Goal: Register for event/course

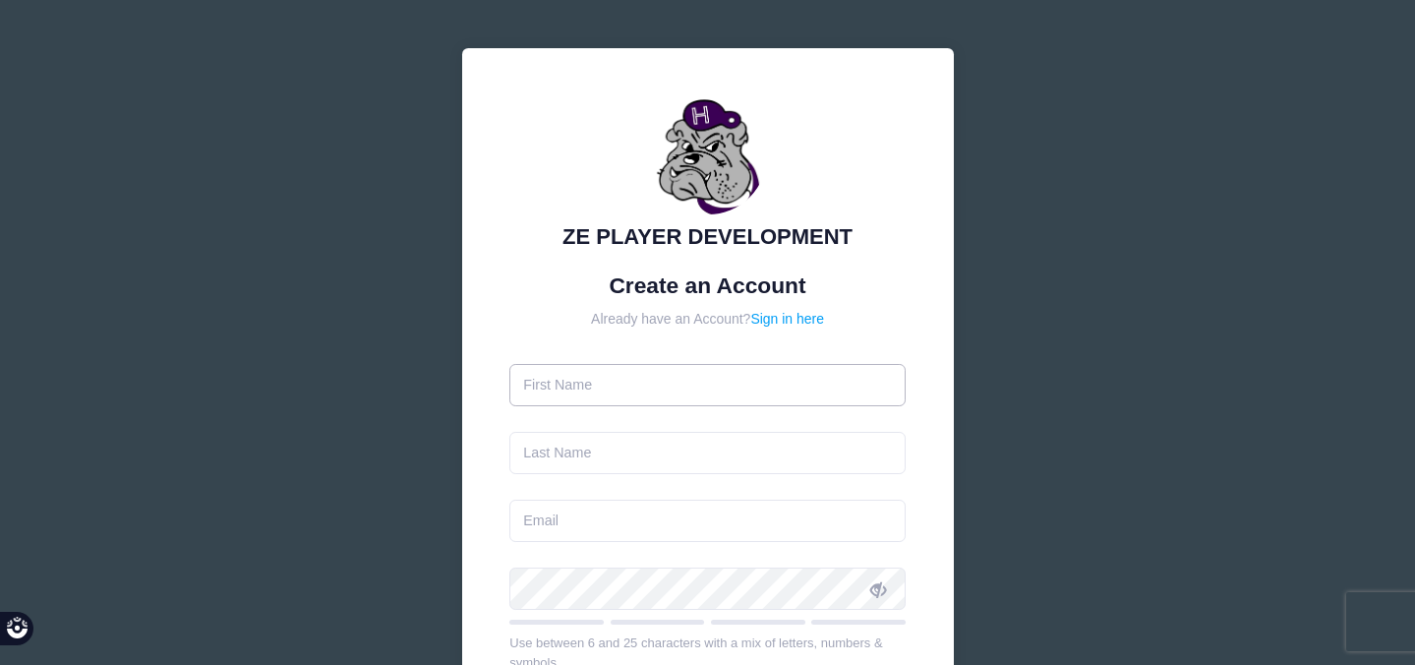
click at [625, 396] on input "text" at bounding box center [707, 385] width 396 height 42
type input "[PERSON_NAME]"
type input "[EMAIL_ADDRESS][DOMAIN_NAME]"
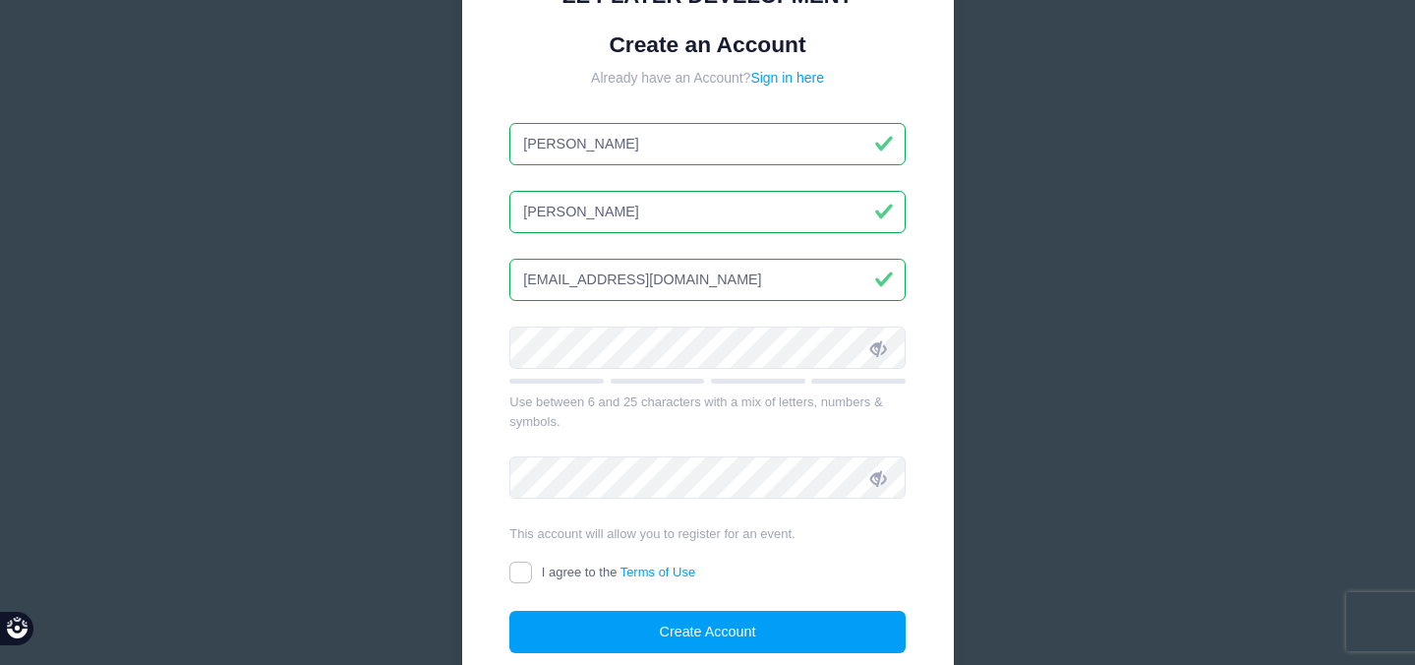
scroll to position [244, 0]
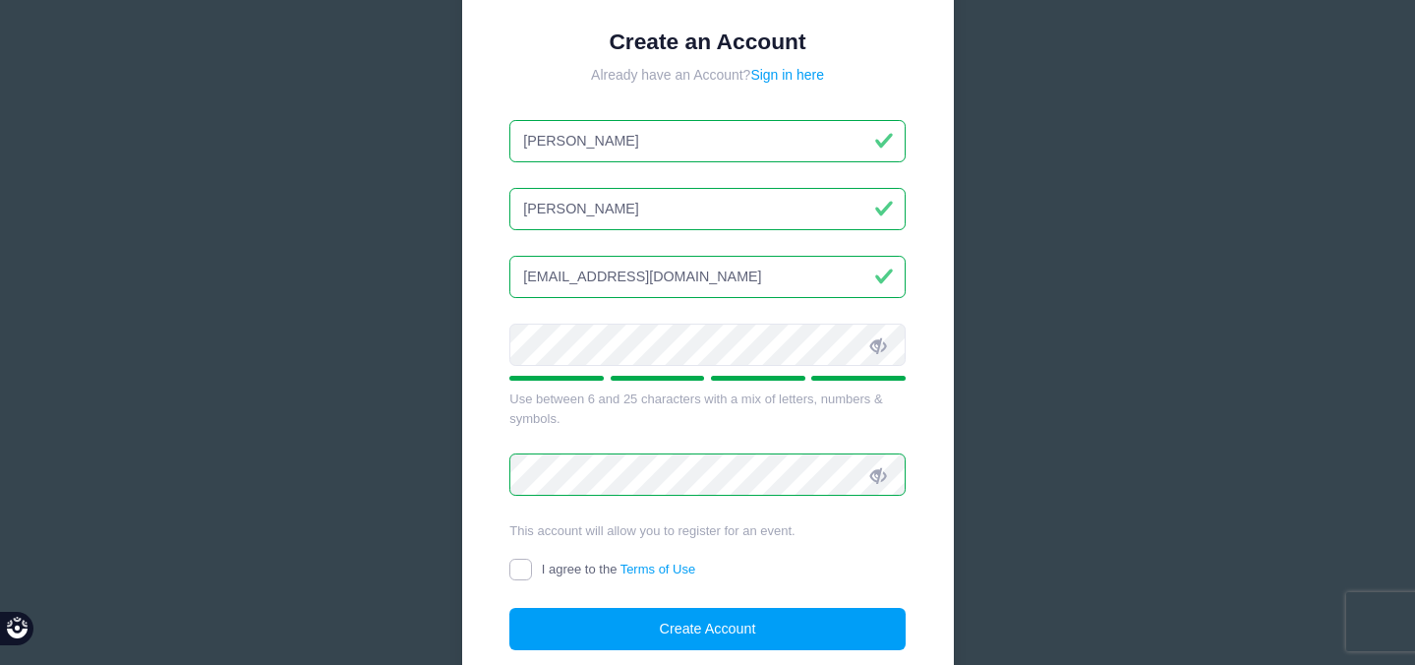
click at [519, 563] on input "I agree to the Terms of Use" at bounding box center [520, 570] width 23 height 23
checkbox input "true"
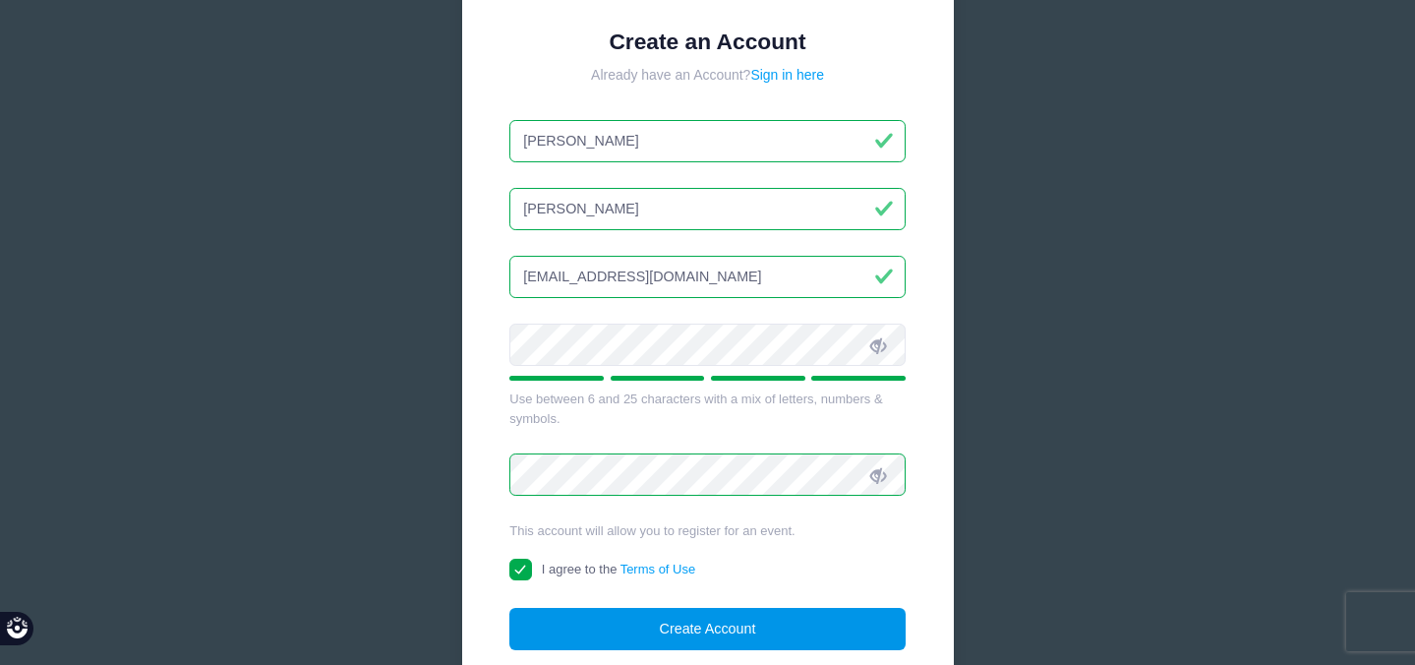
click at [698, 625] on button "Create Account" at bounding box center [707, 629] width 396 height 42
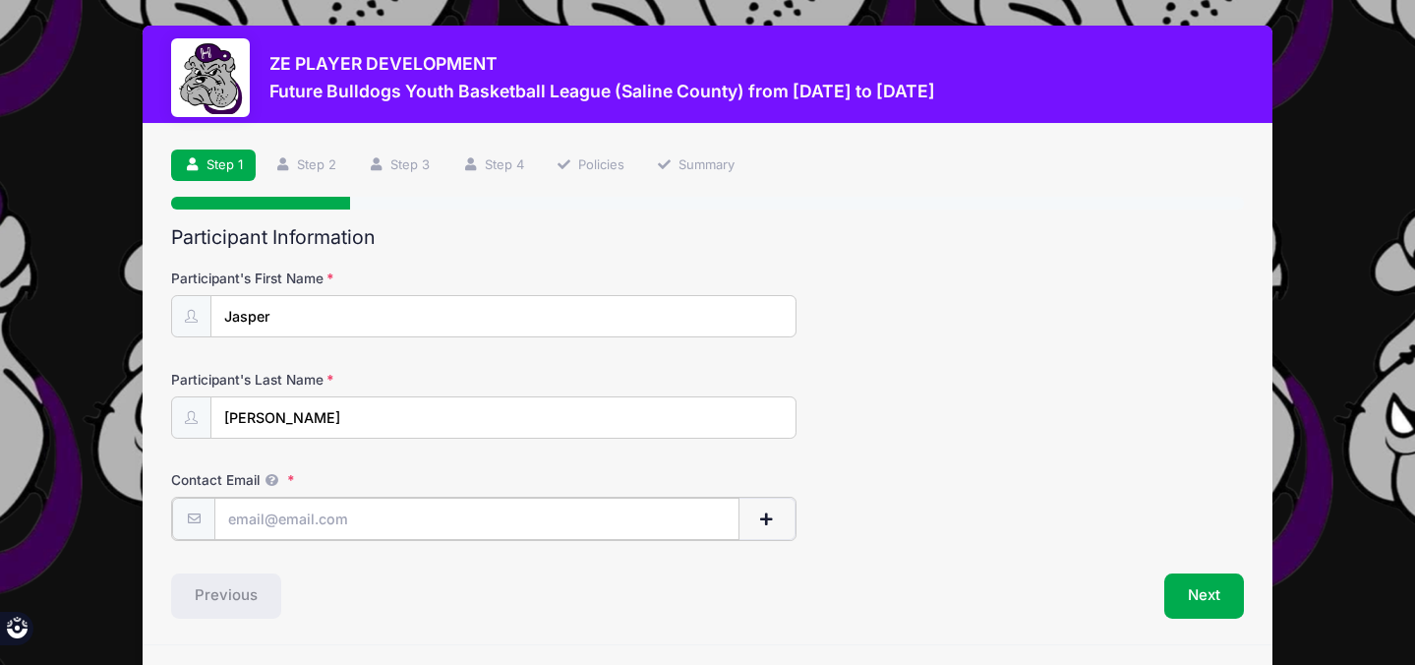
click at [609, 513] on input "Contact Email" at bounding box center [476, 519] width 525 height 42
type input "[EMAIL_ADDRESS][DOMAIN_NAME]"
click at [355, 421] on input "[PERSON_NAME]" at bounding box center [503, 418] width 584 height 42
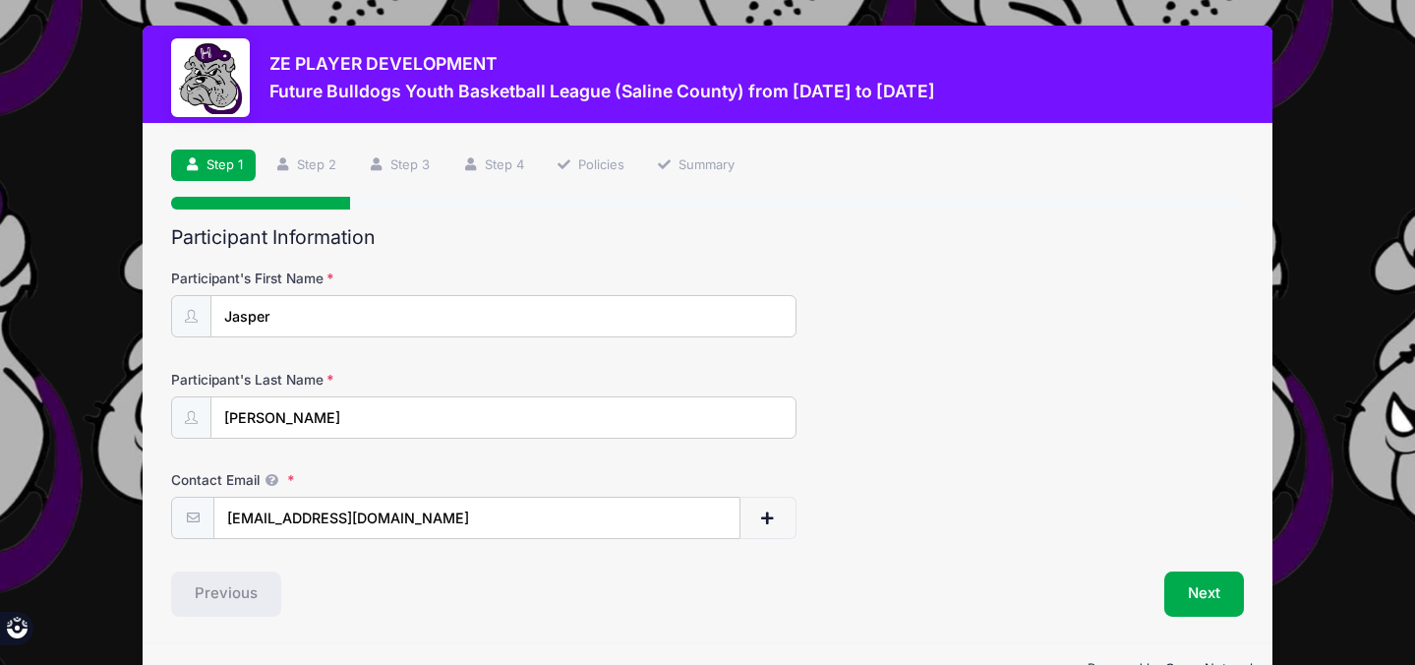
click at [1058, 471] on form "Participant's First Name Jasper Participant's Last Name [PERSON_NAME] Contact E…" at bounding box center [707, 404] width 1073 height 270
click at [1191, 586] on button "Next" at bounding box center [1205, 593] width 80 height 45
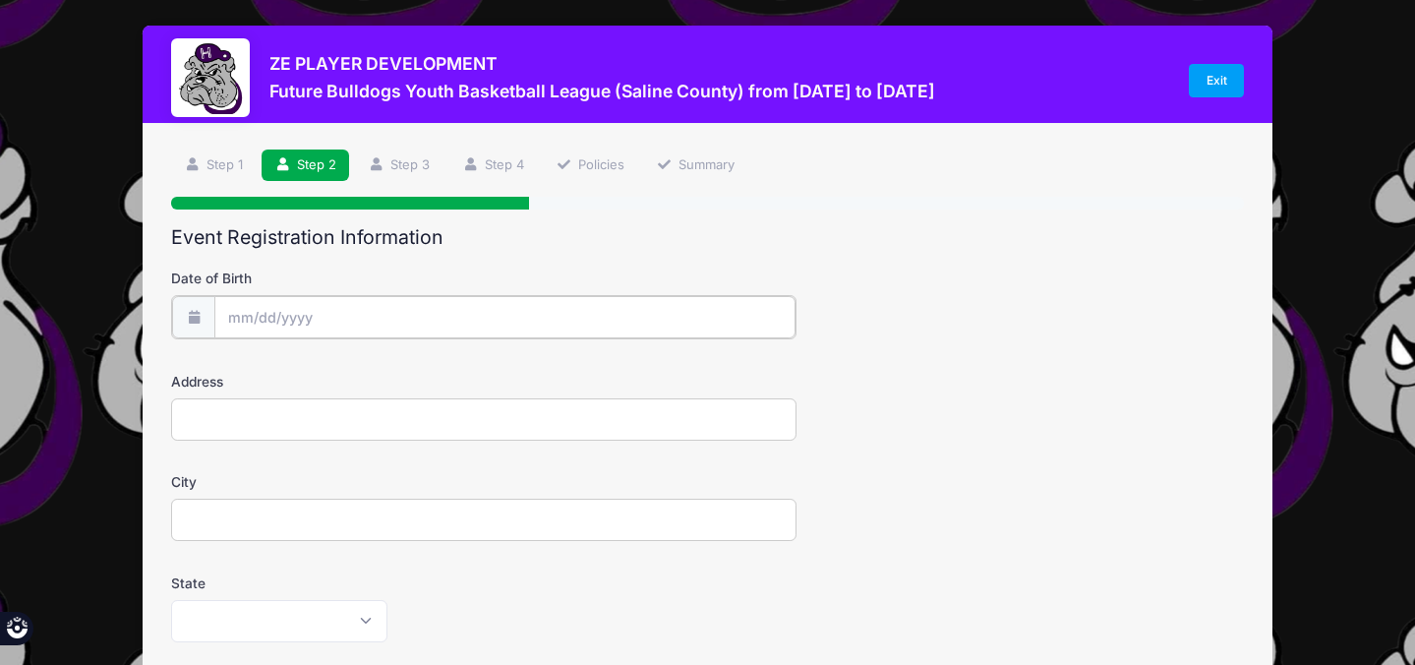
click at [313, 306] on input "Date of Birth" at bounding box center [504, 317] width 581 height 42
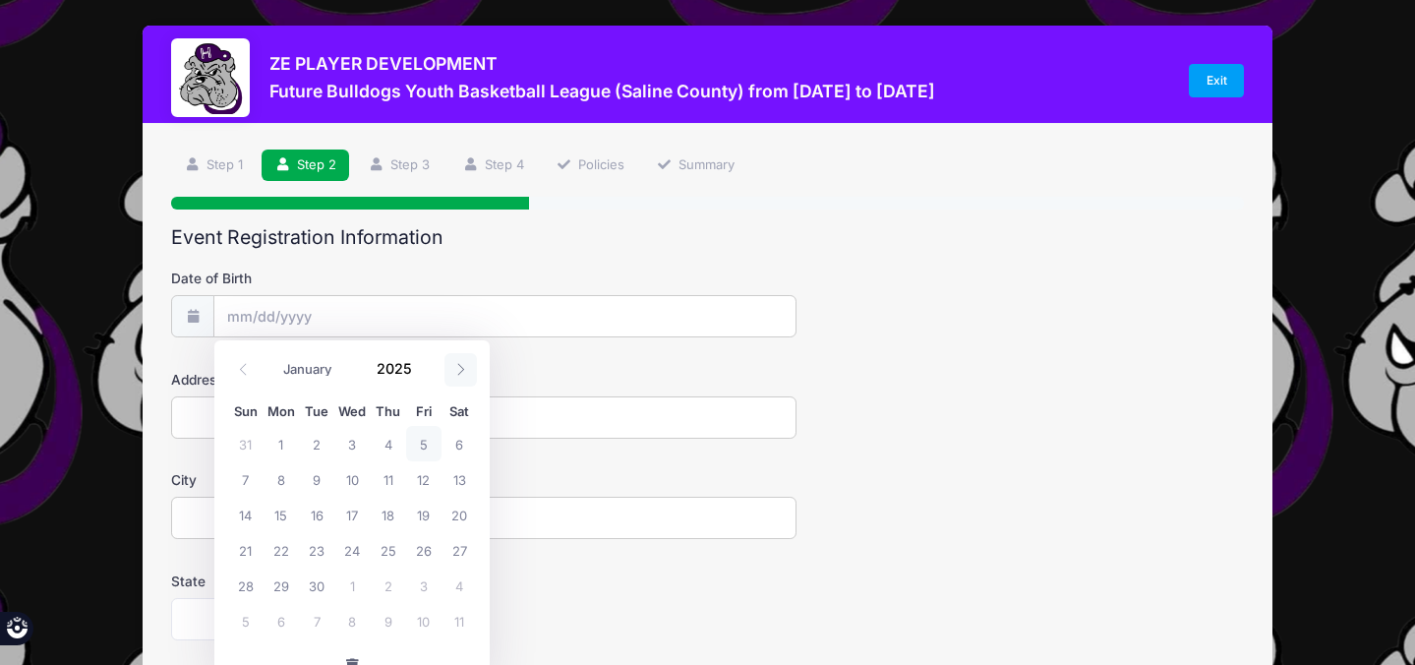
click at [459, 370] on icon at bounding box center [460, 369] width 13 height 13
select select "10"
click at [289, 314] on input "Date of Birth" at bounding box center [504, 317] width 581 height 42
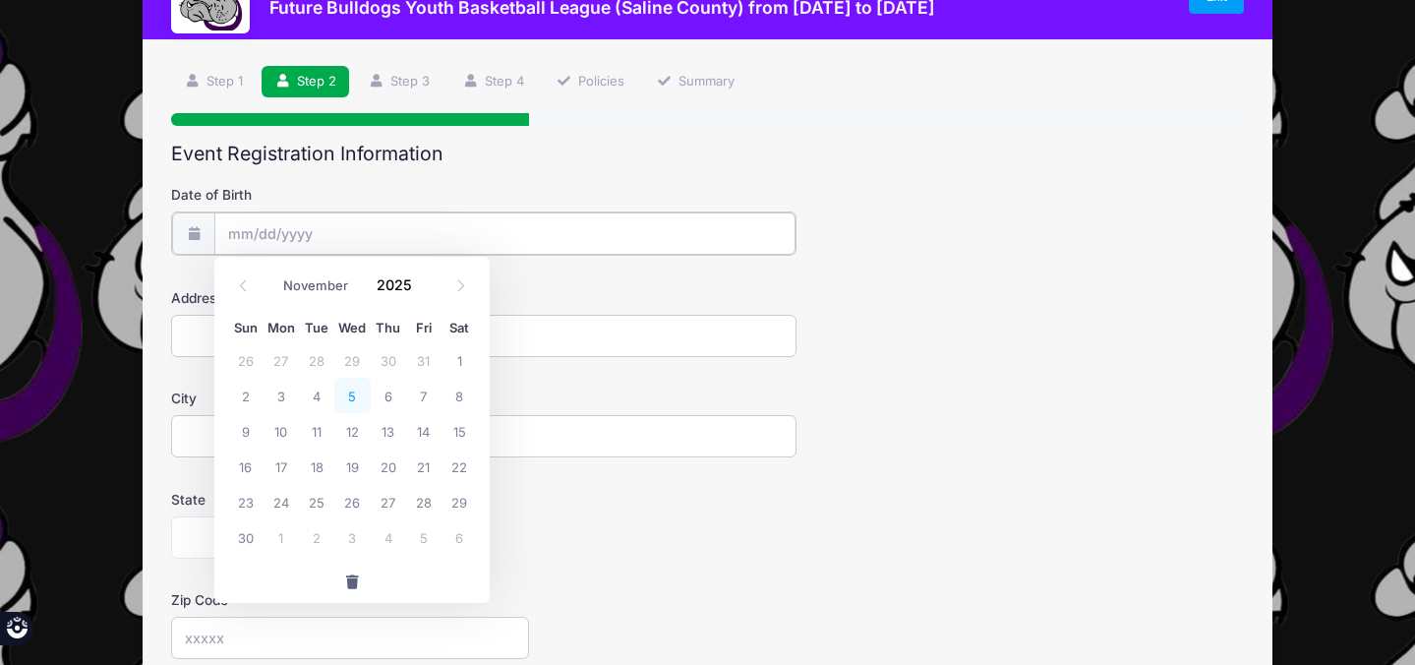
scroll to position [86, 0]
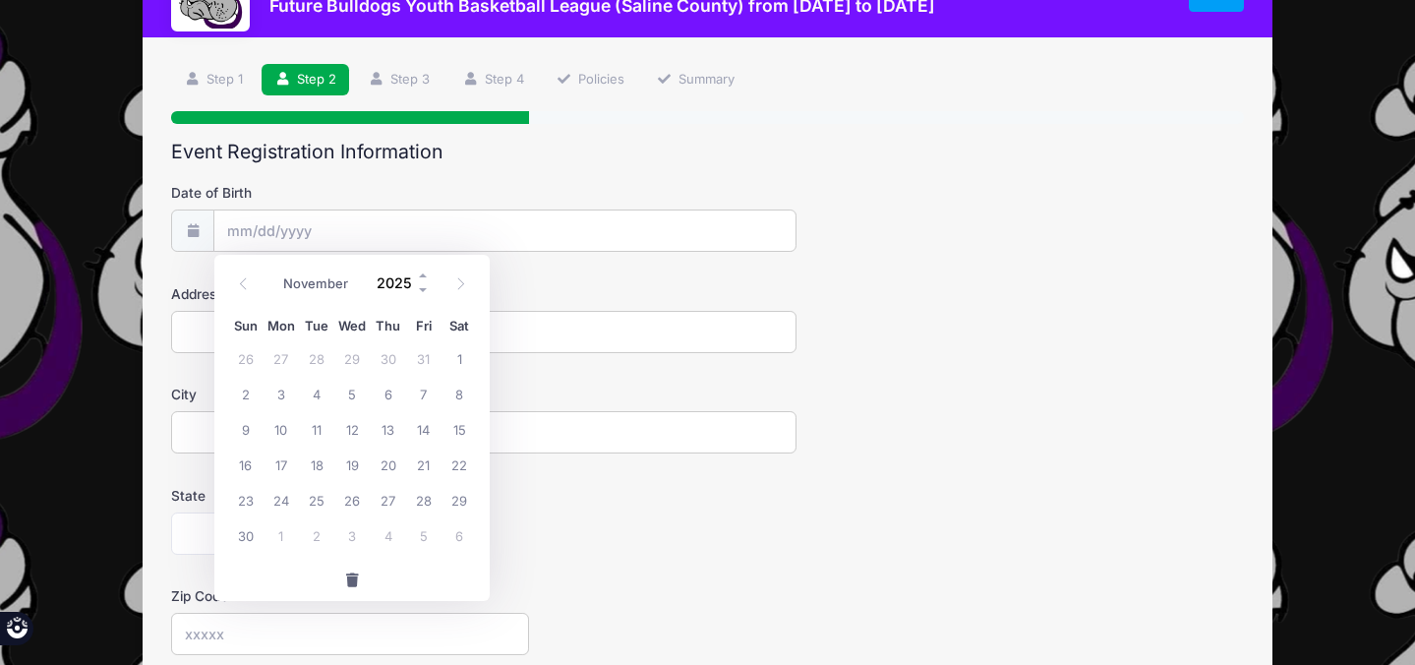
click at [402, 282] on input "2025" at bounding box center [399, 284] width 64 height 30
type input "2016"
click at [470, 285] on span at bounding box center [461, 284] width 32 height 33
click at [242, 288] on icon at bounding box center [243, 283] width 13 height 13
select select "10"
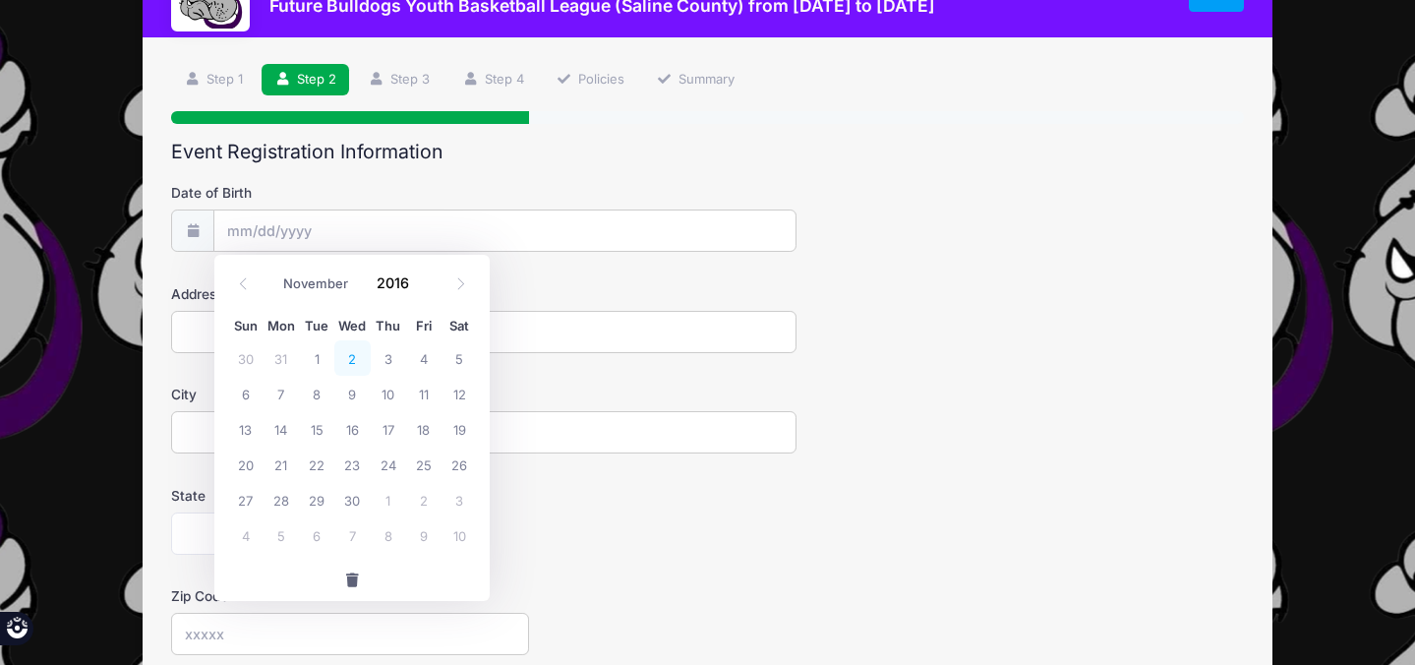
click at [356, 360] on span "2" at bounding box center [351, 357] width 35 height 35
type input "[DATE]"
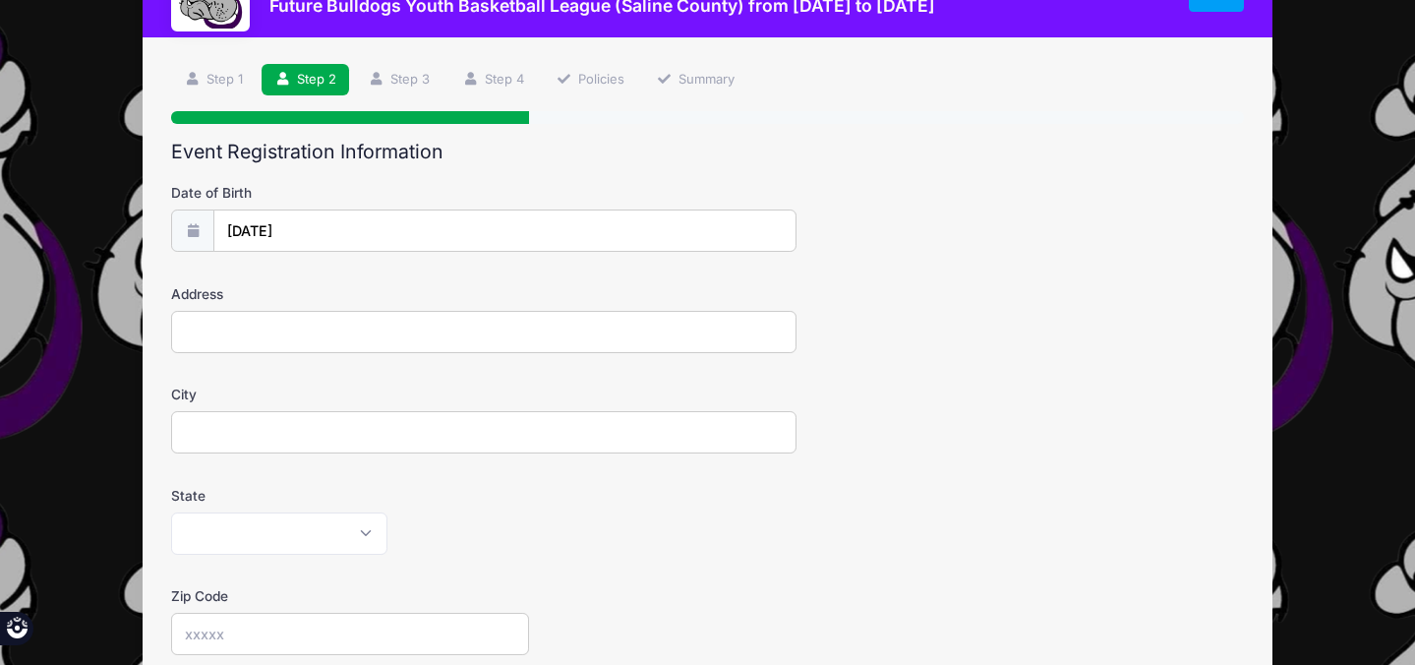
click at [308, 328] on input "Address" at bounding box center [484, 332] width 626 height 42
type input "[STREET_ADDRESS][US_STATE]"
type input "Thompsonville"
select select "IL"
type input "62890"
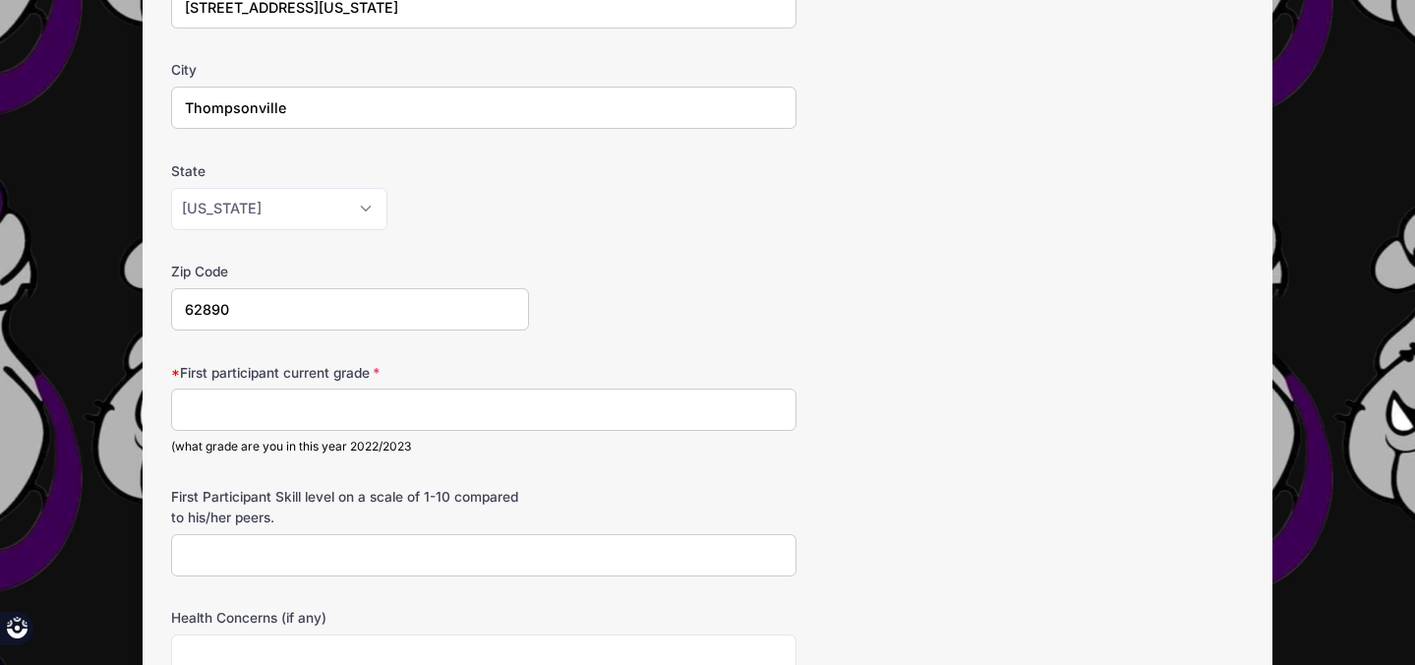
scroll to position [411, 0]
click at [474, 405] on input "First participant current grade" at bounding box center [484, 409] width 626 height 42
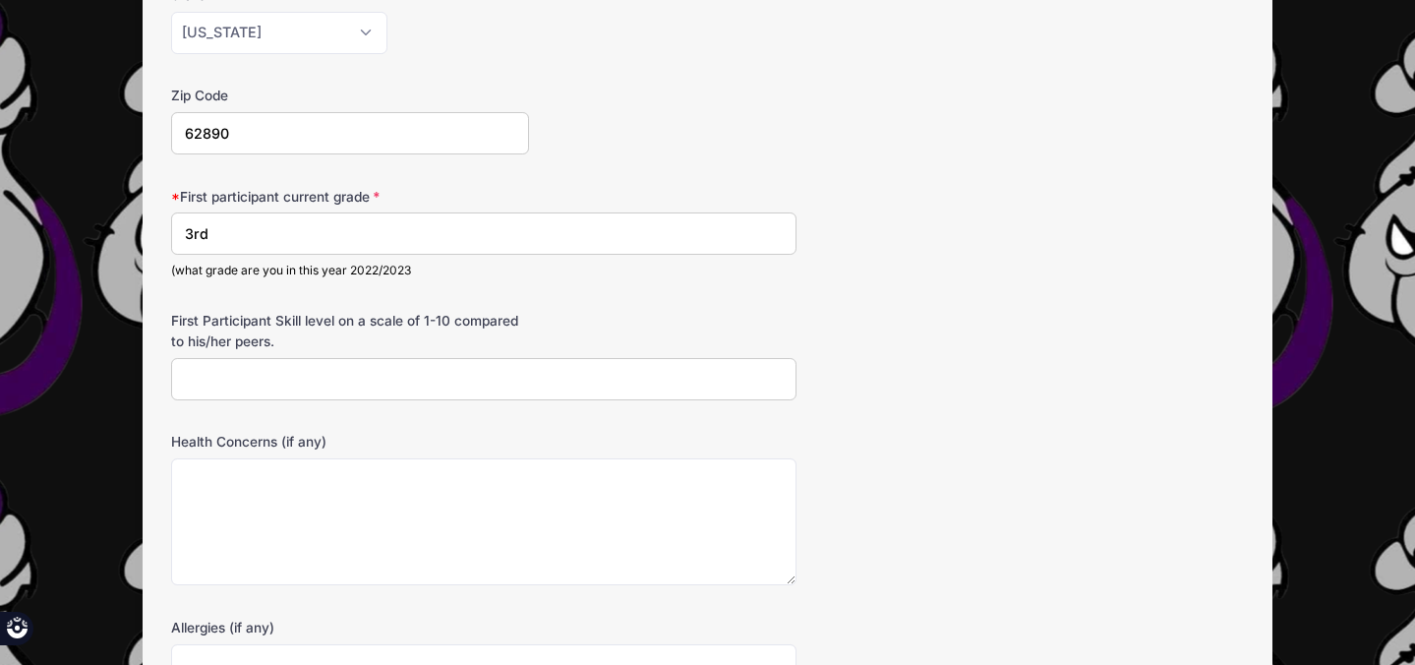
scroll to position [592, 0]
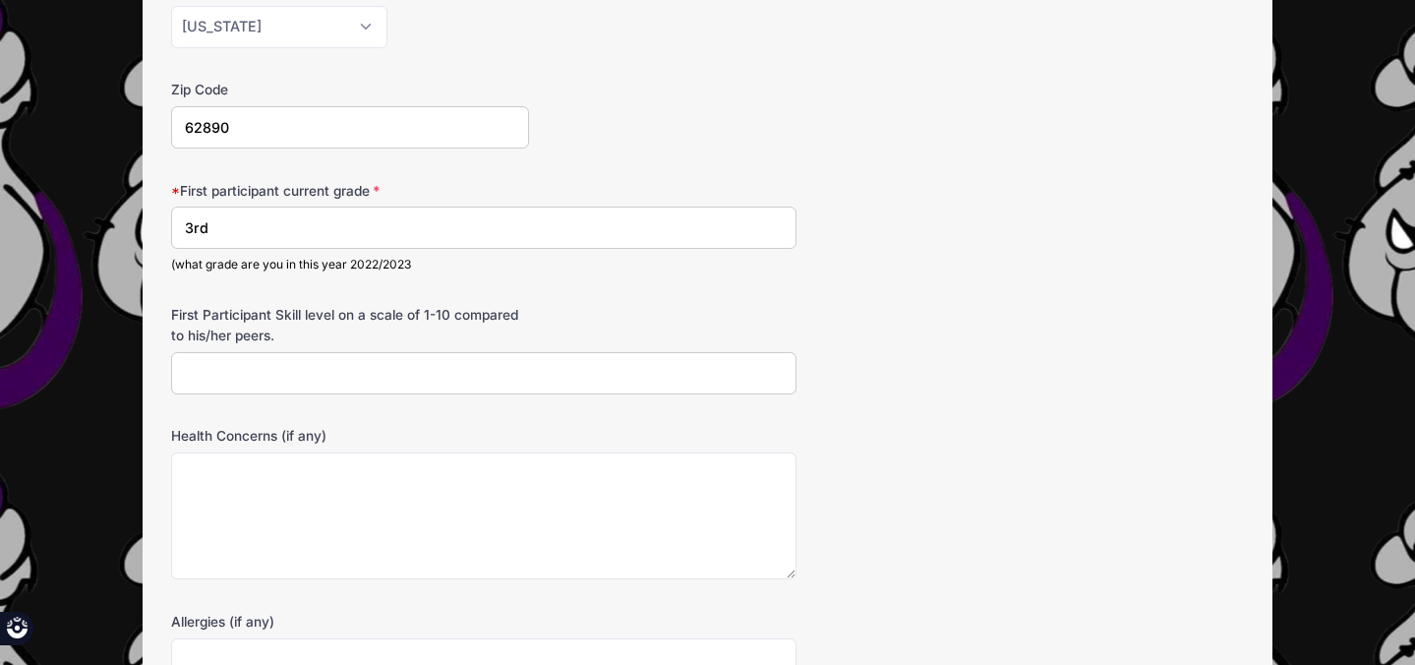
type input "3rd"
click at [329, 372] on input "First Participant Skill level on a scale of 1-10 compared to his/her peers." at bounding box center [484, 373] width 626 height 42
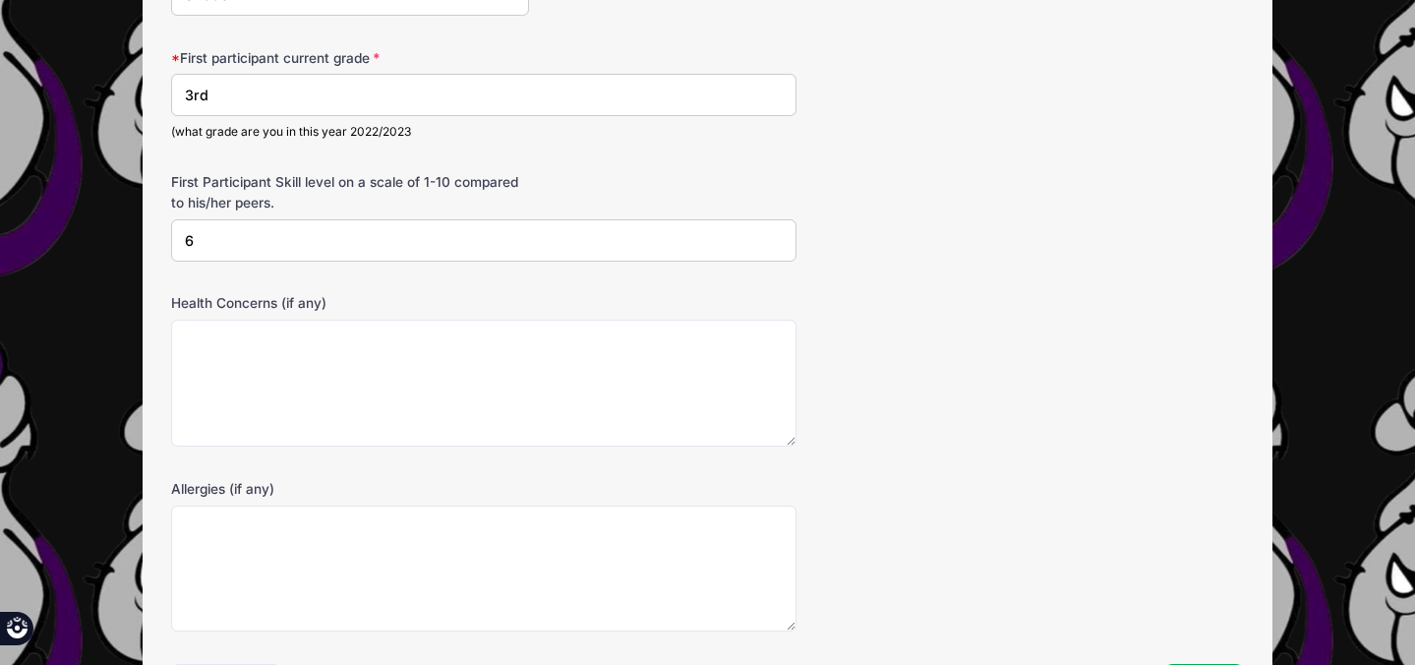
scroll to position [731, 0]
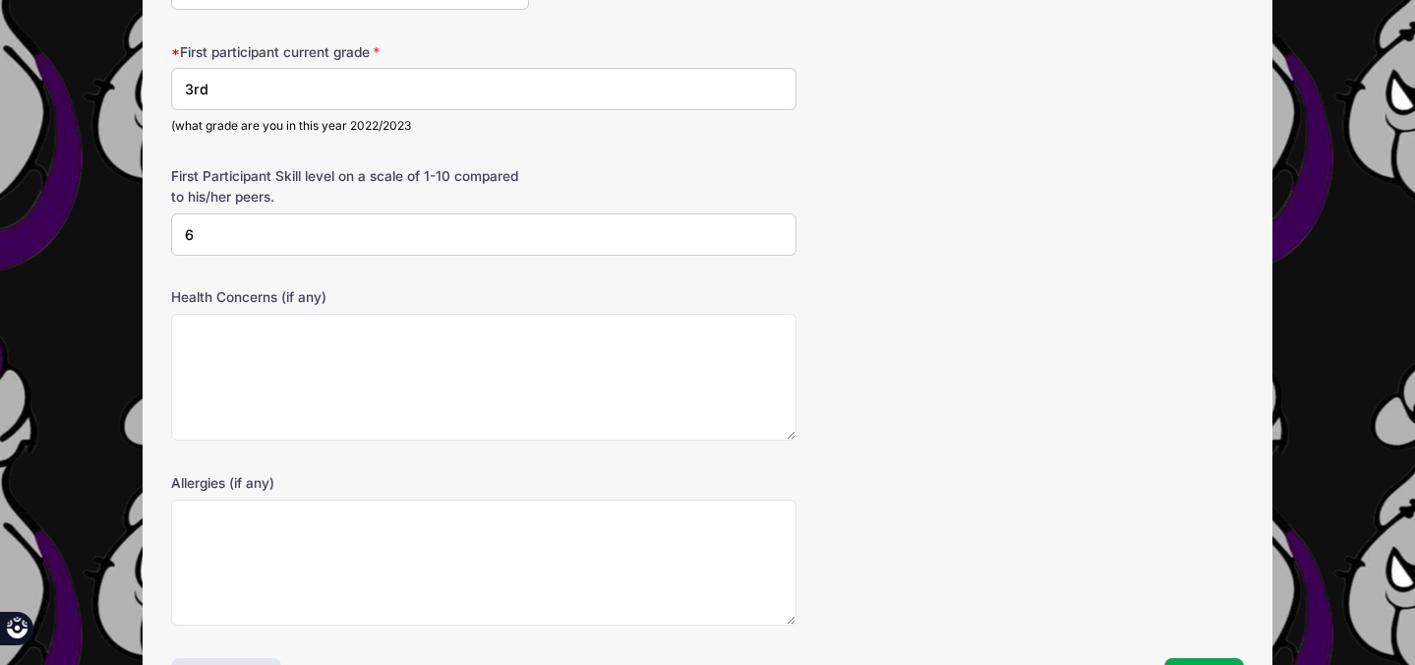
type input "6"
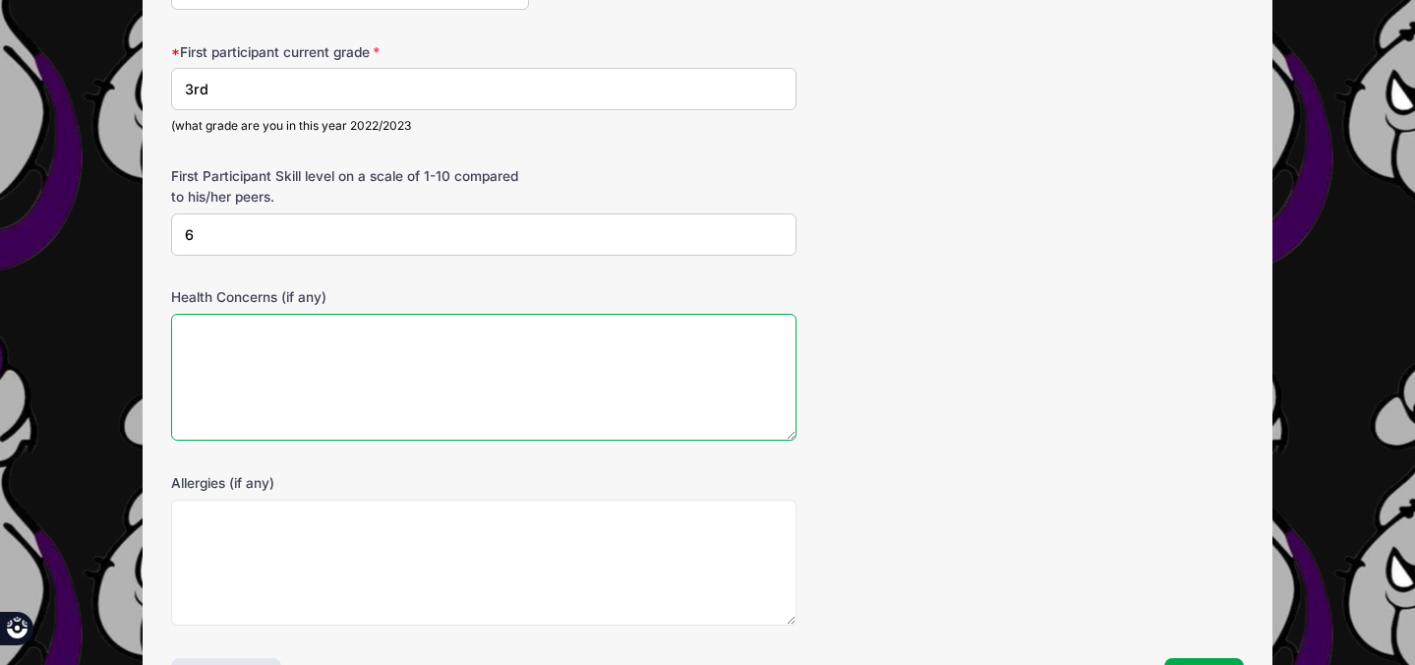
click at [367, 380] on textarea "Health Concerns (if any)" at bounding box center [484, 377] width 626 height 127
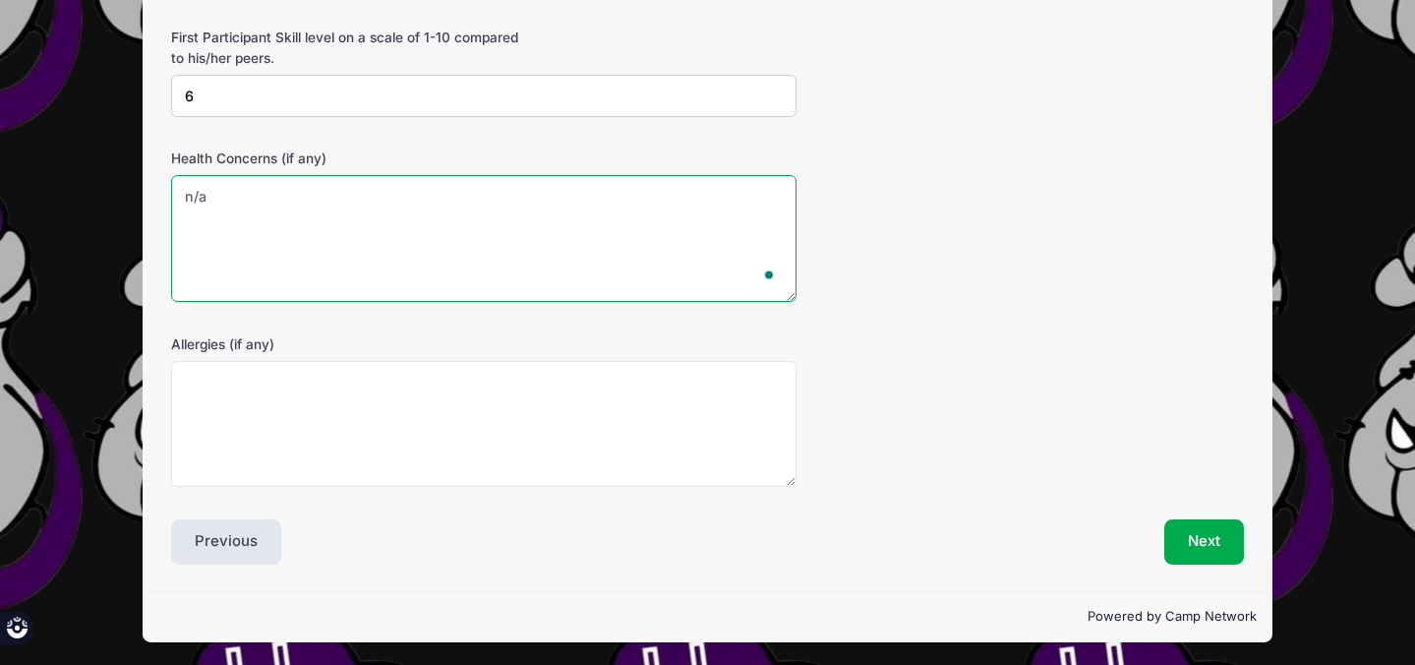
scroll to position [871, 0]
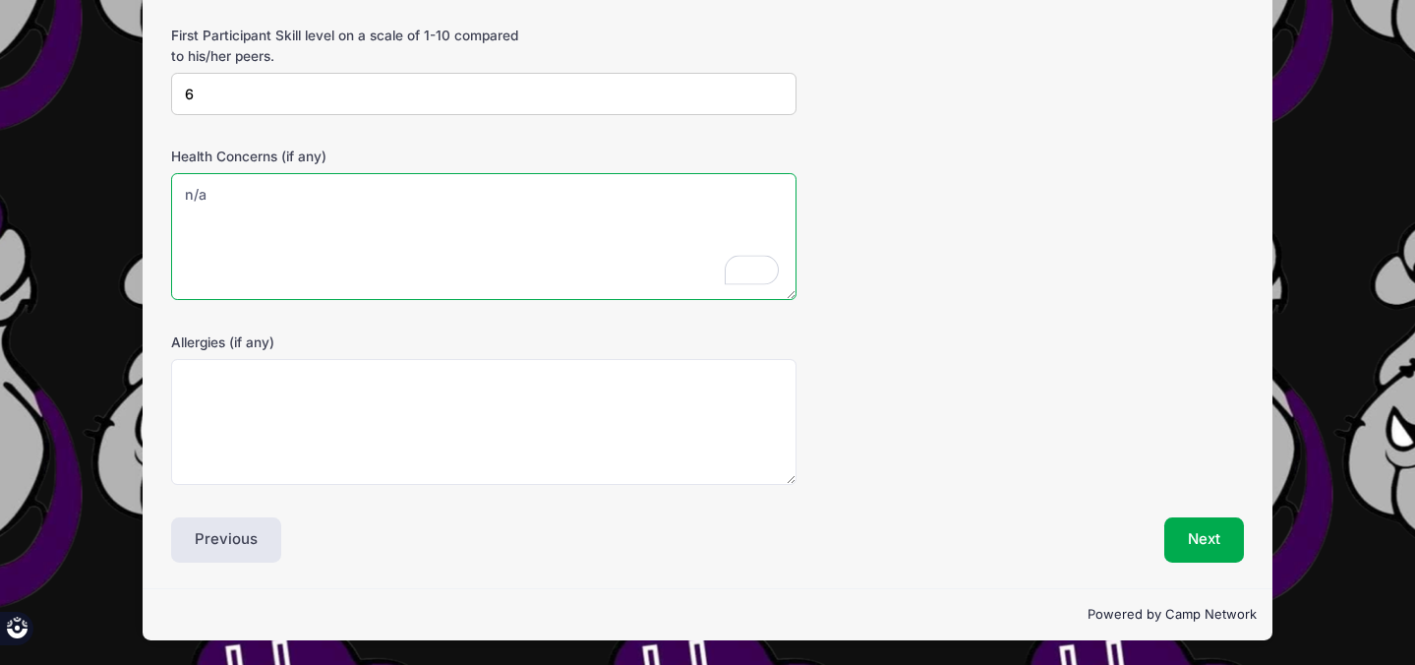
type textarea "n/a"
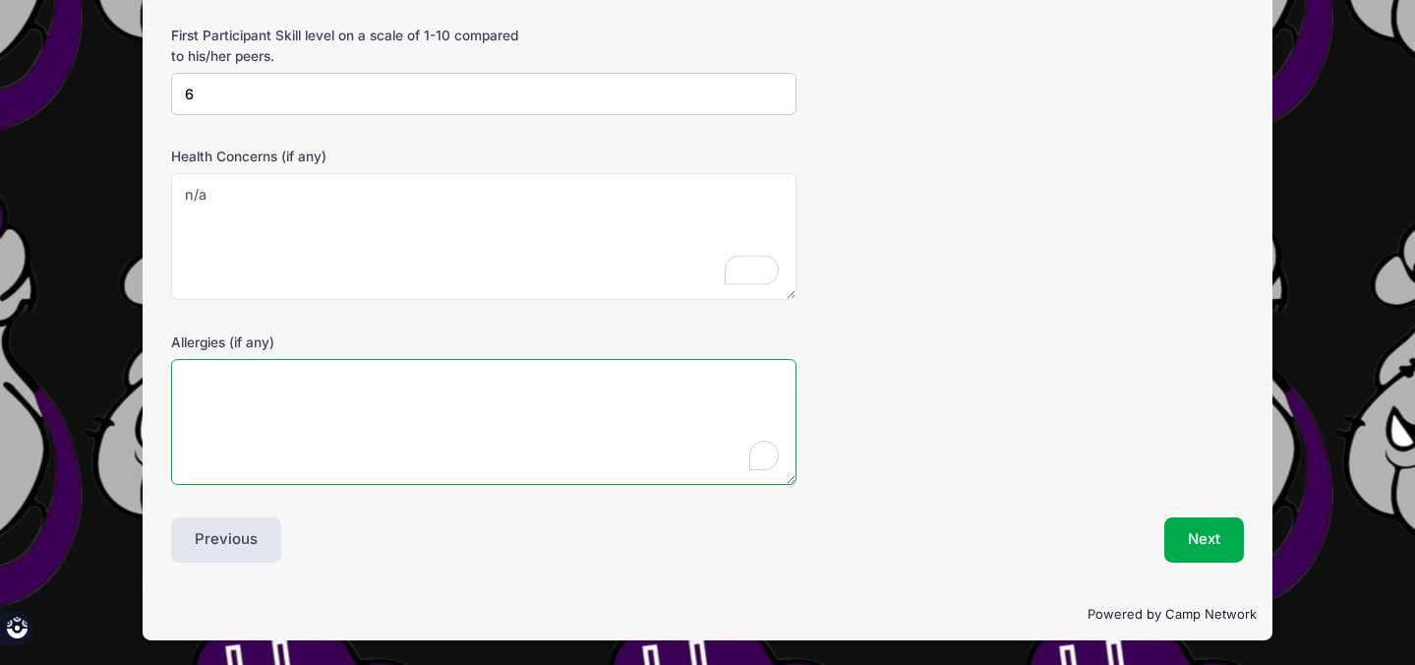
click at [316, 428] on textarea "Allergies (if any)" at bounding box center [484, 422] width 626 height 127
type textarea "n/a"
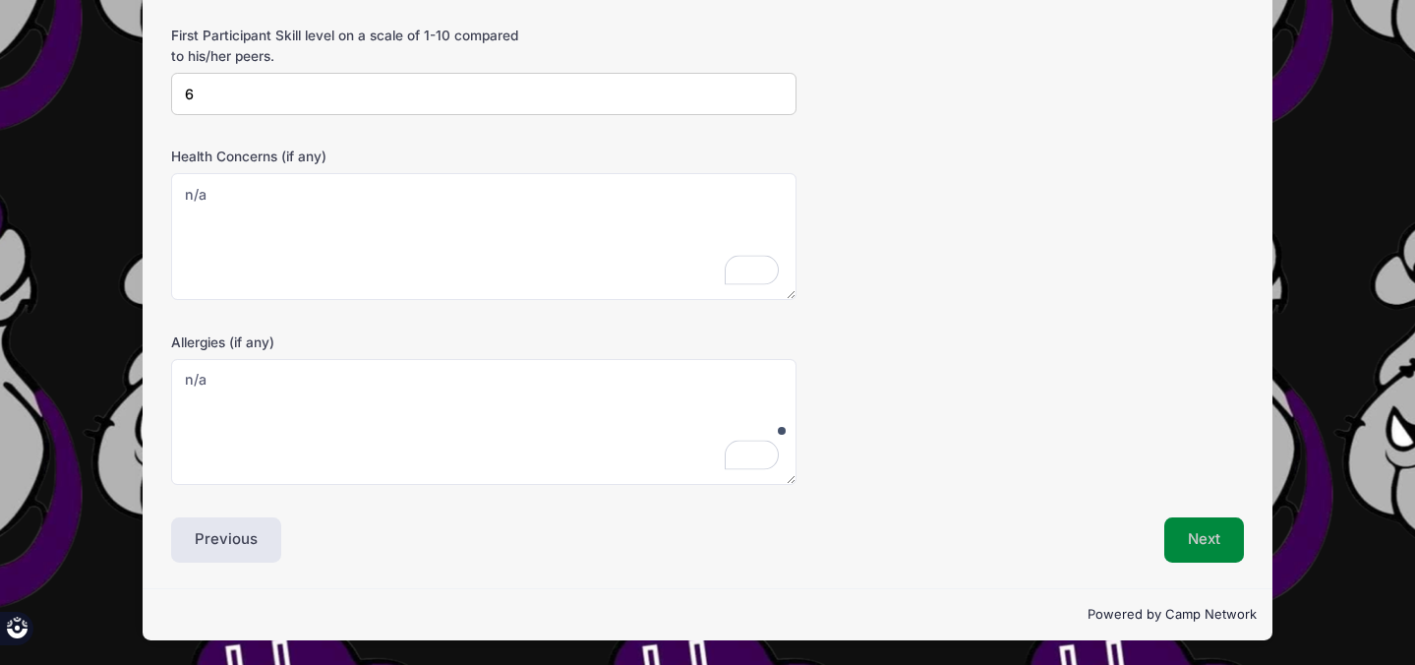
click at [1205, 525] on button "Next" at bounding box center [1205, 539] width 80 height 45
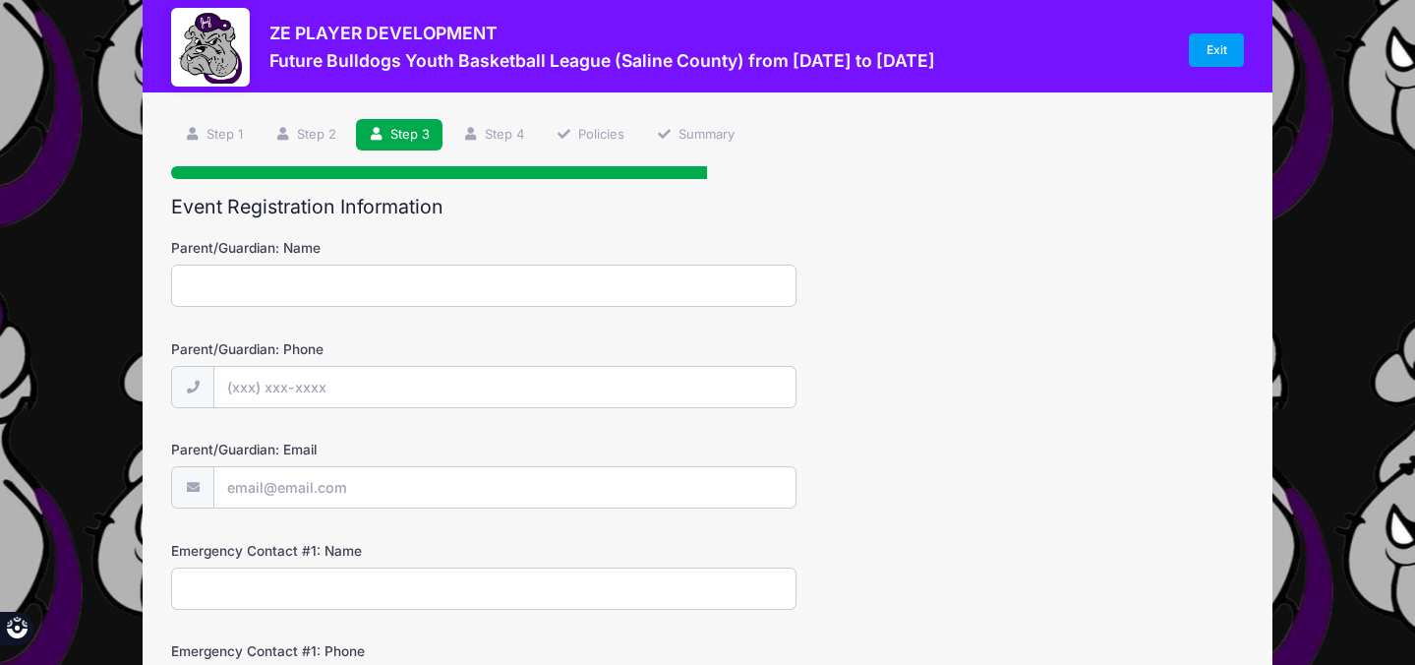
scroll to position [0, 0]
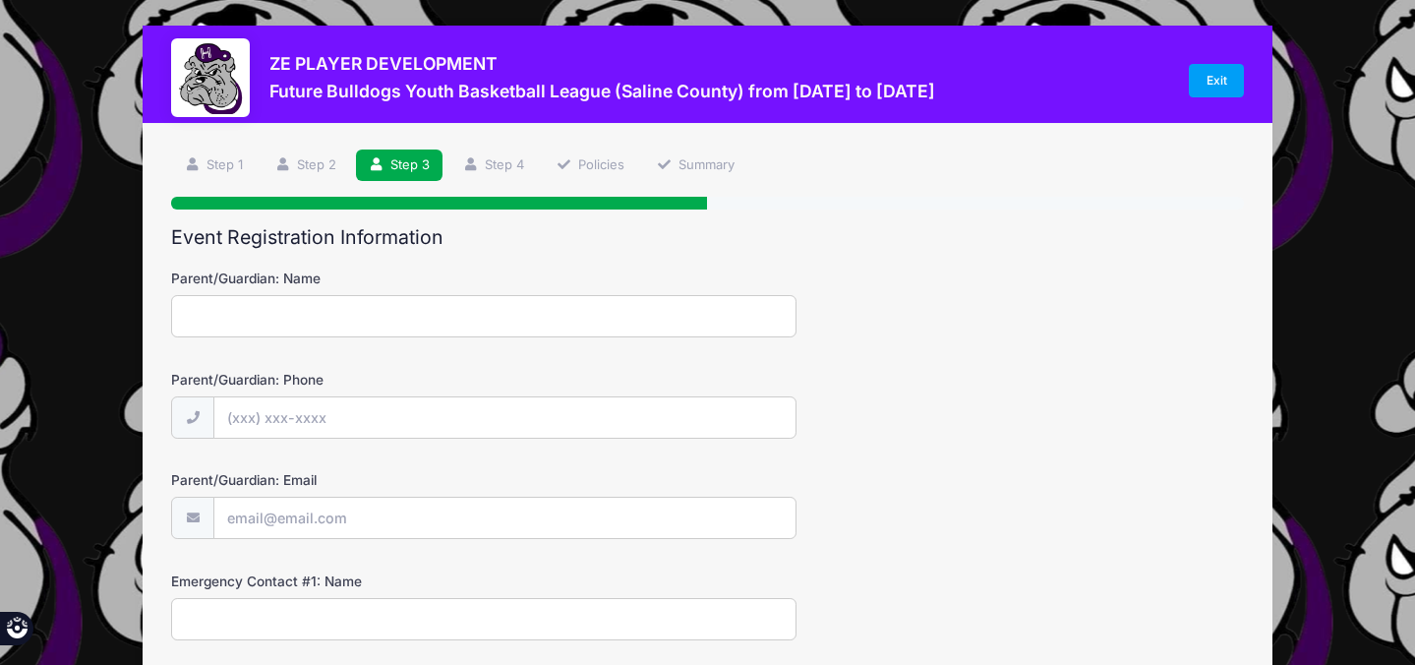
click at [399, 320] on input "Parent/Guardian: Name" at bounding box center [484, 316] width 626 height 42
type input "[PERSON_NAME]"
type input "[PHONE_NUMBER]"
type input "[EMAIL_ADDRESS][DOMAIN_NAME]"
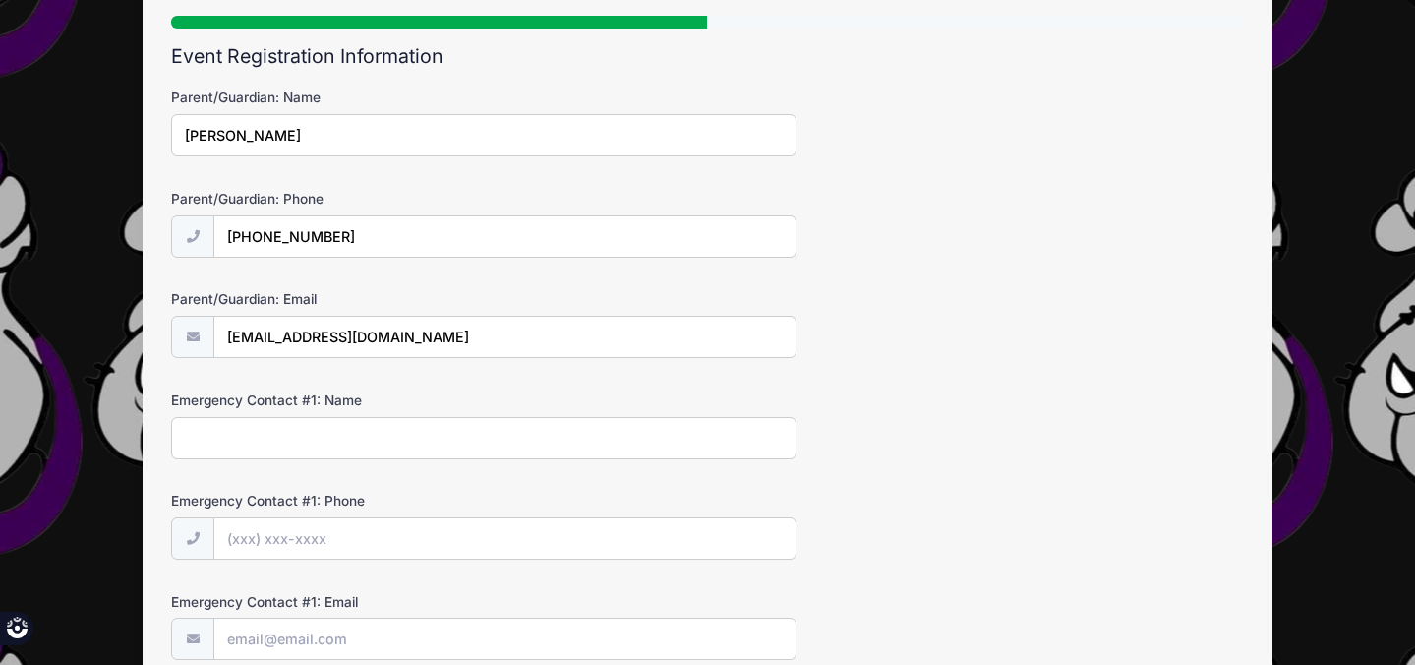
scroll to position [215, 0]
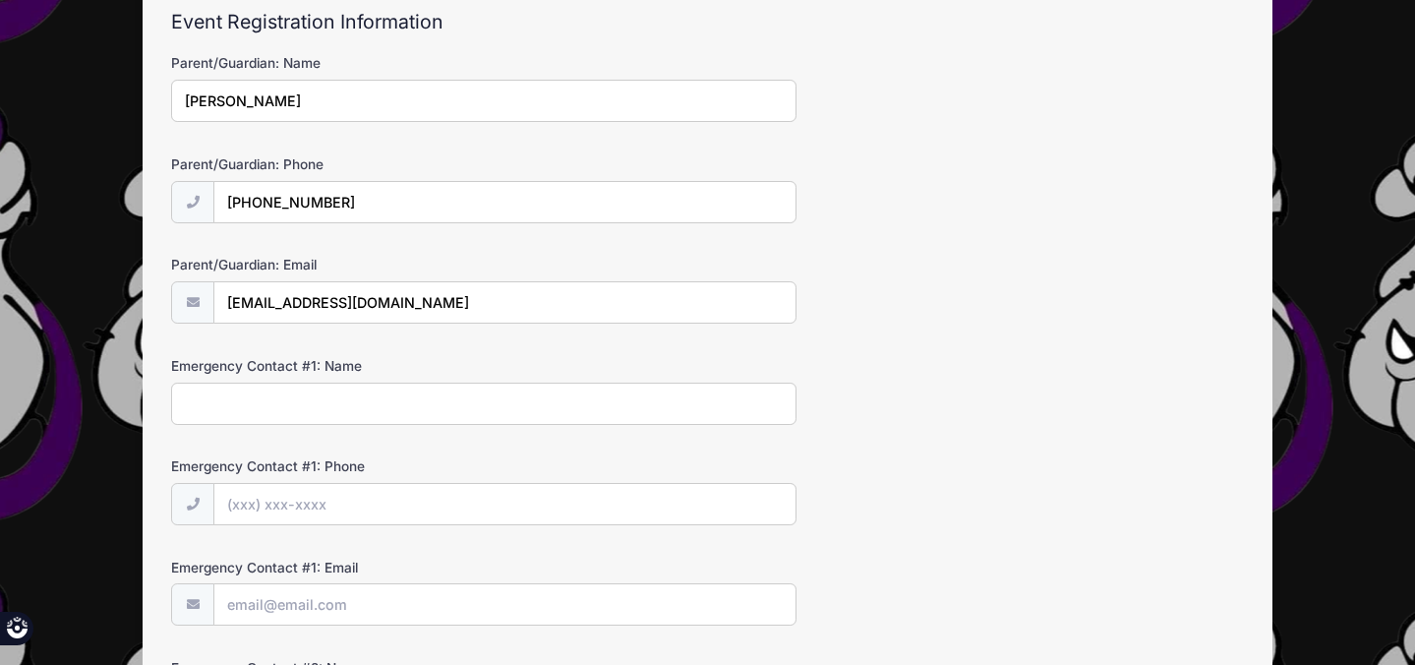
click at [512, 407] on input "Emergency Contact #1: Name" at bounding box center [484, 404] width 626 height 42
type input "[PERSON_NAME]"
type input "[PHONE_NUMBER]"
type input "[EMAIL_ADDRESS][DOMAIN_NAME]"
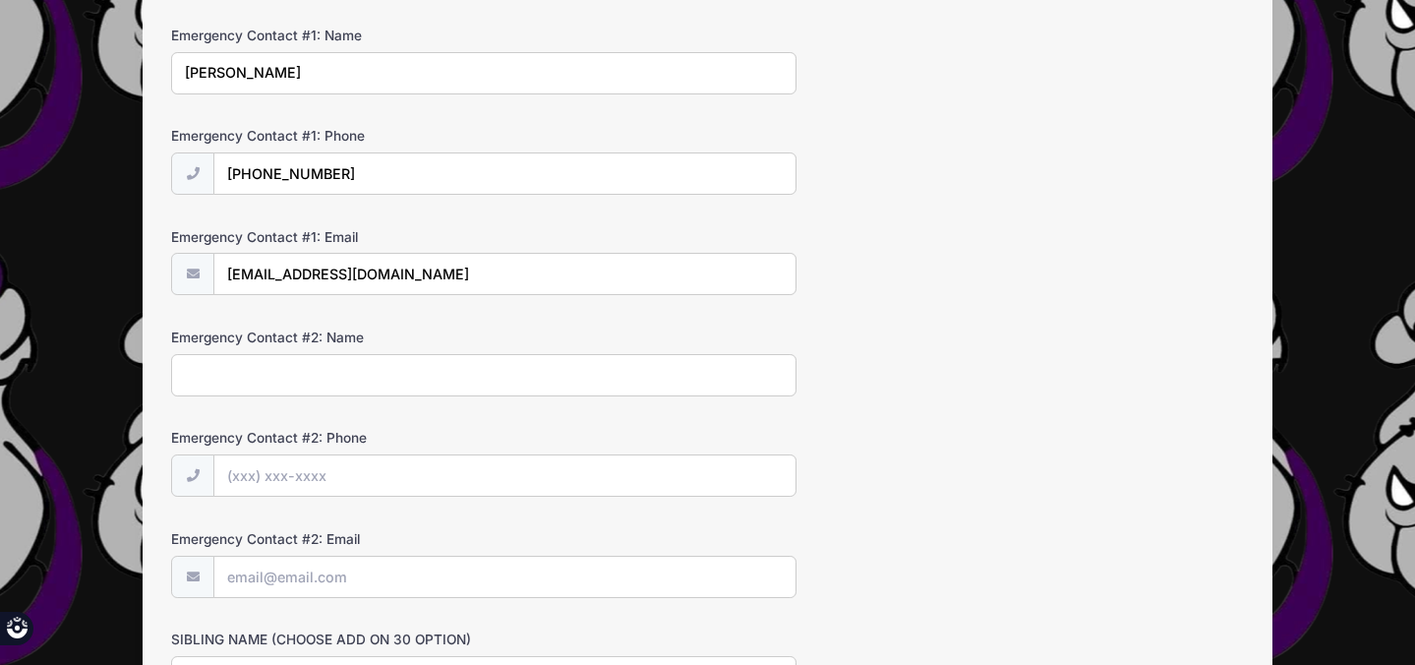
scroll to position [556, 0]
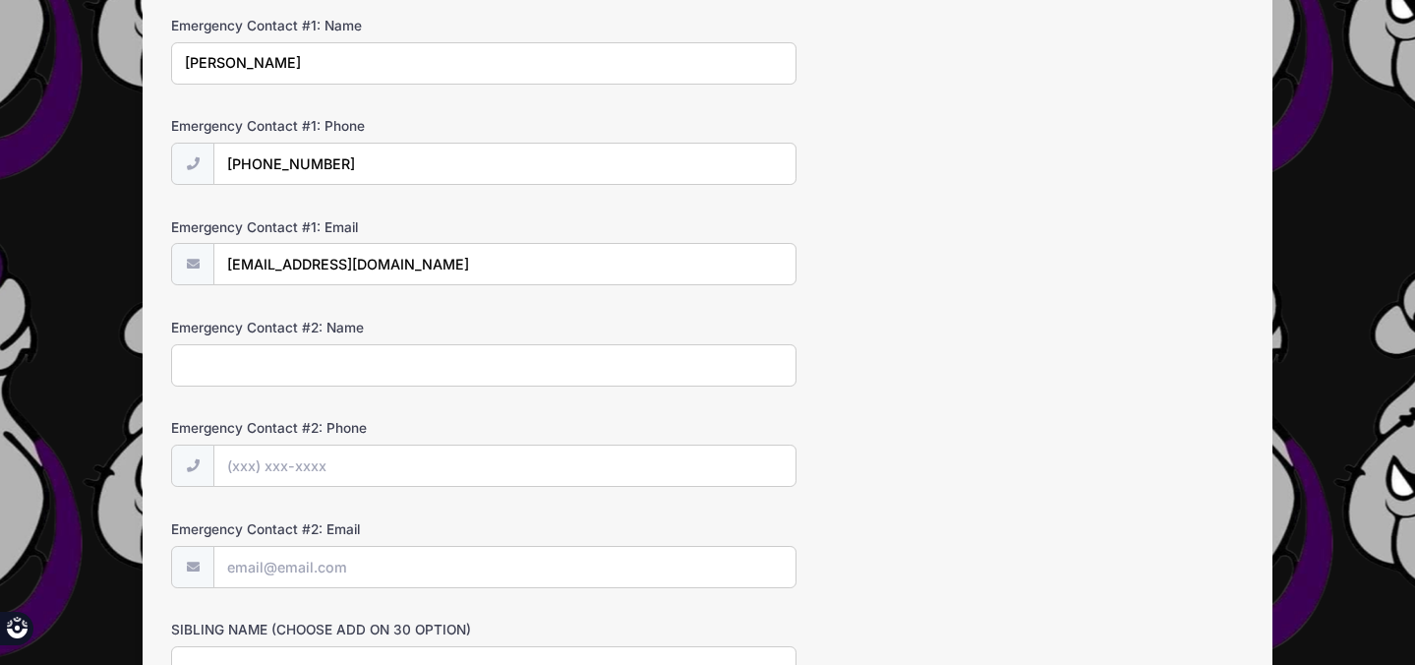
click at [428, 361] on input "Emergency Contact #2: Name" at bounding box center [484, 365] width 626 height 42
type input "[PERSON_NAME]"
click at [390, 460] on input "Emergency Contact #2: Phone" at bounding box center [504, 467] width 581 height 42
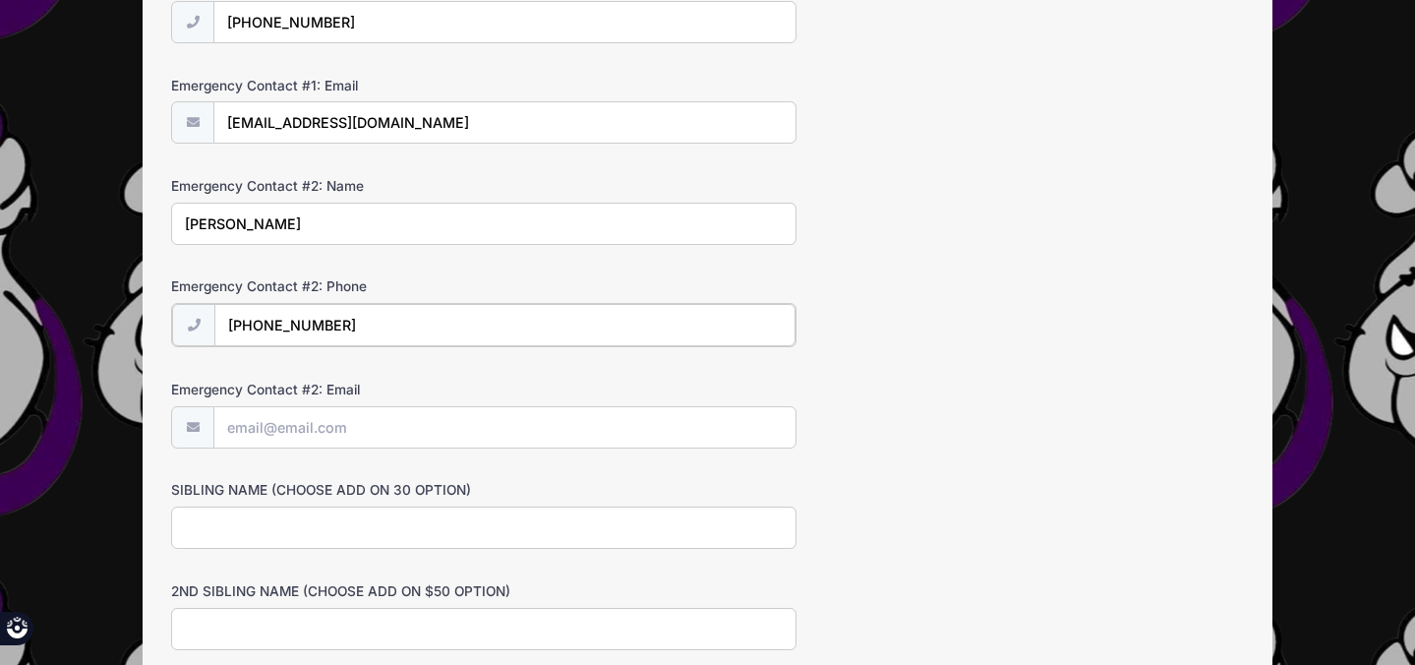
scroll to position [705, 0]
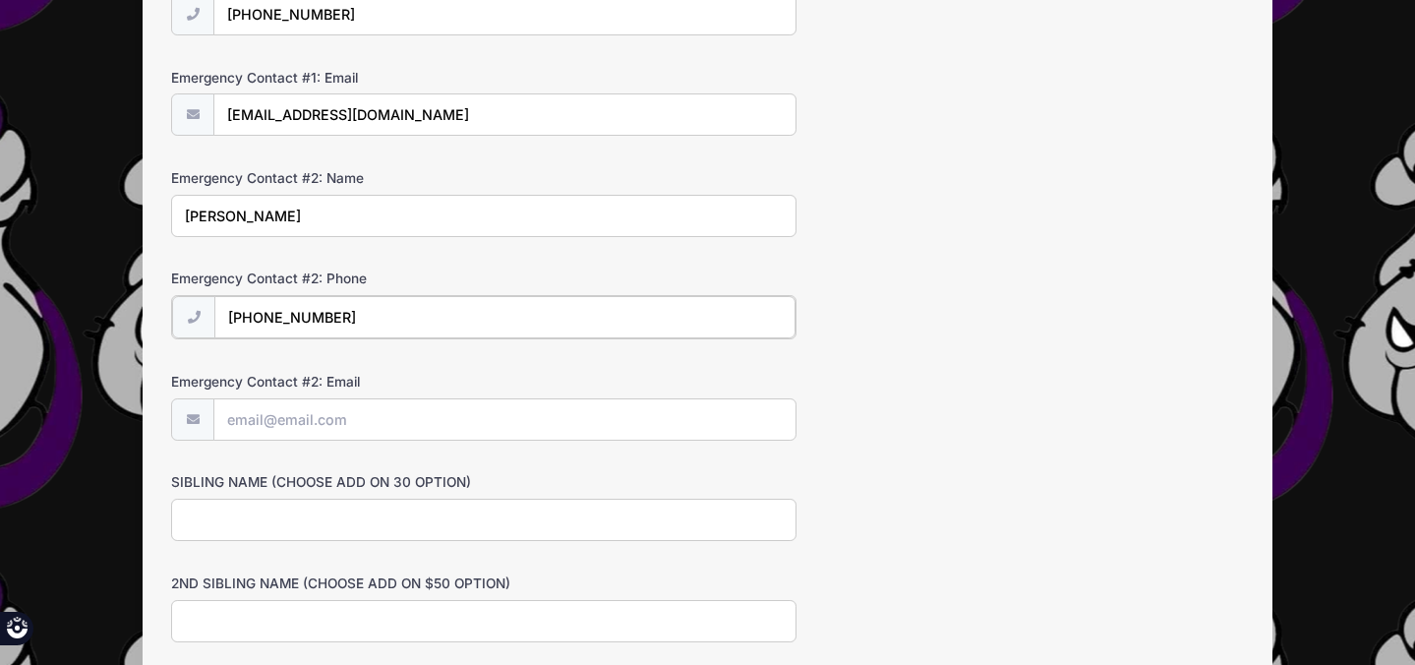
type input "[PHONE_NUMBER]"
click at [399, 419] on input "Emergency Contact #2: Email" at bounding box center [504, 418] width 581 height 42
type input "[EMAIL_ADDRESS][DOMAIN_NAME]"
click at [367, 520] on input "SIBLING NAME (CHOOSE ADD ON 30 OPTION)" at bounding box center [484, 518] width 626 height 42
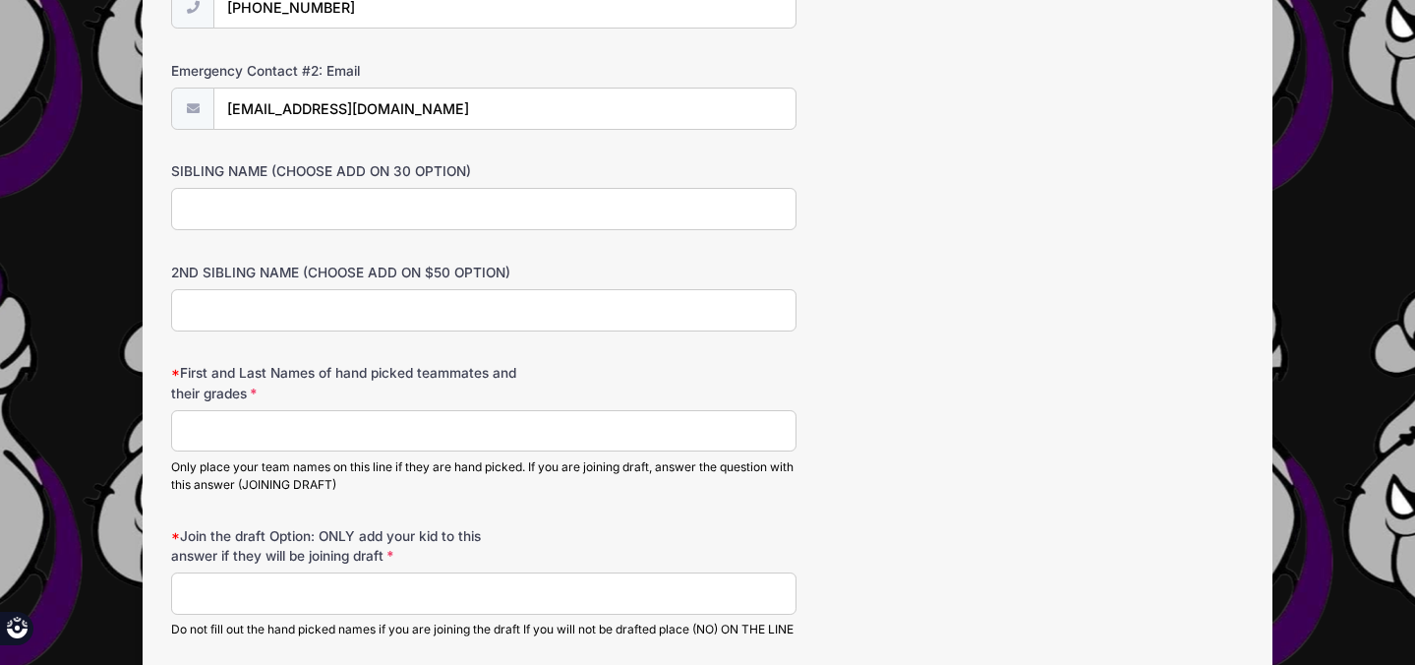
scroll to position [1034, 0]
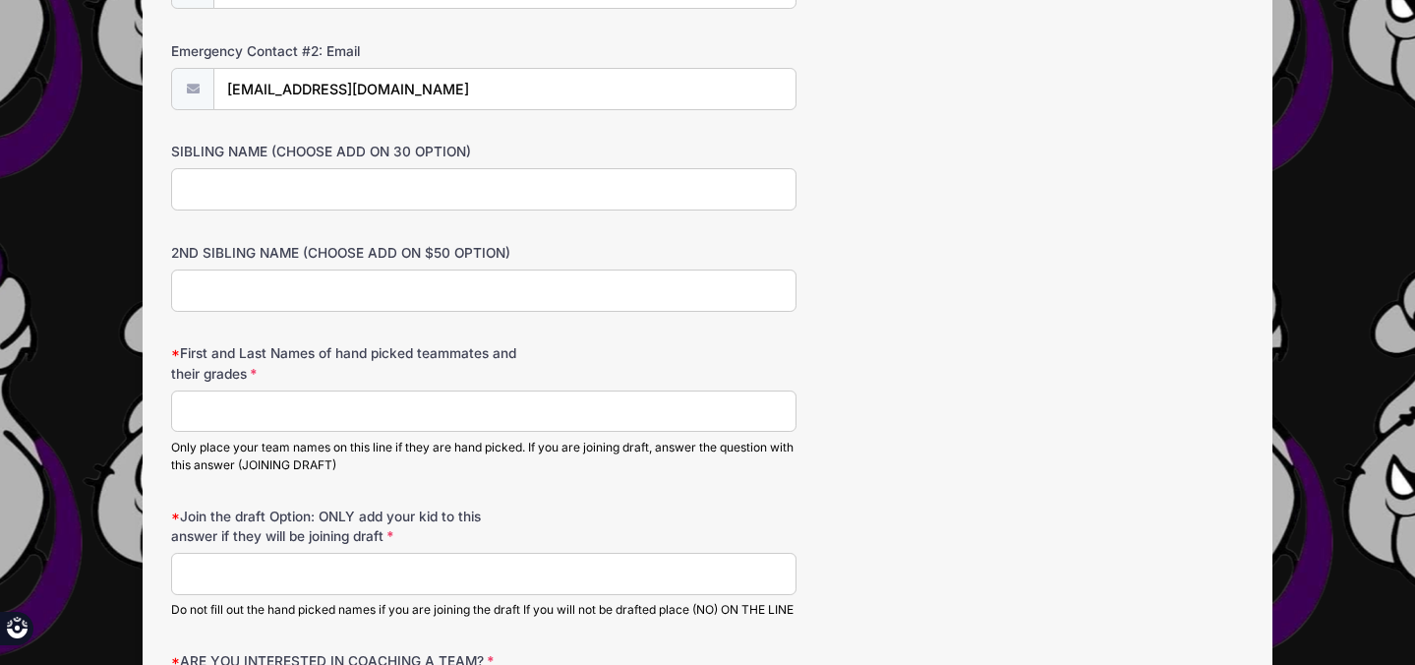
click at [340, 407] on input "First and Last Names of hand picked teammates and their grades" at bounding box center [484, 411] width 626 height 42
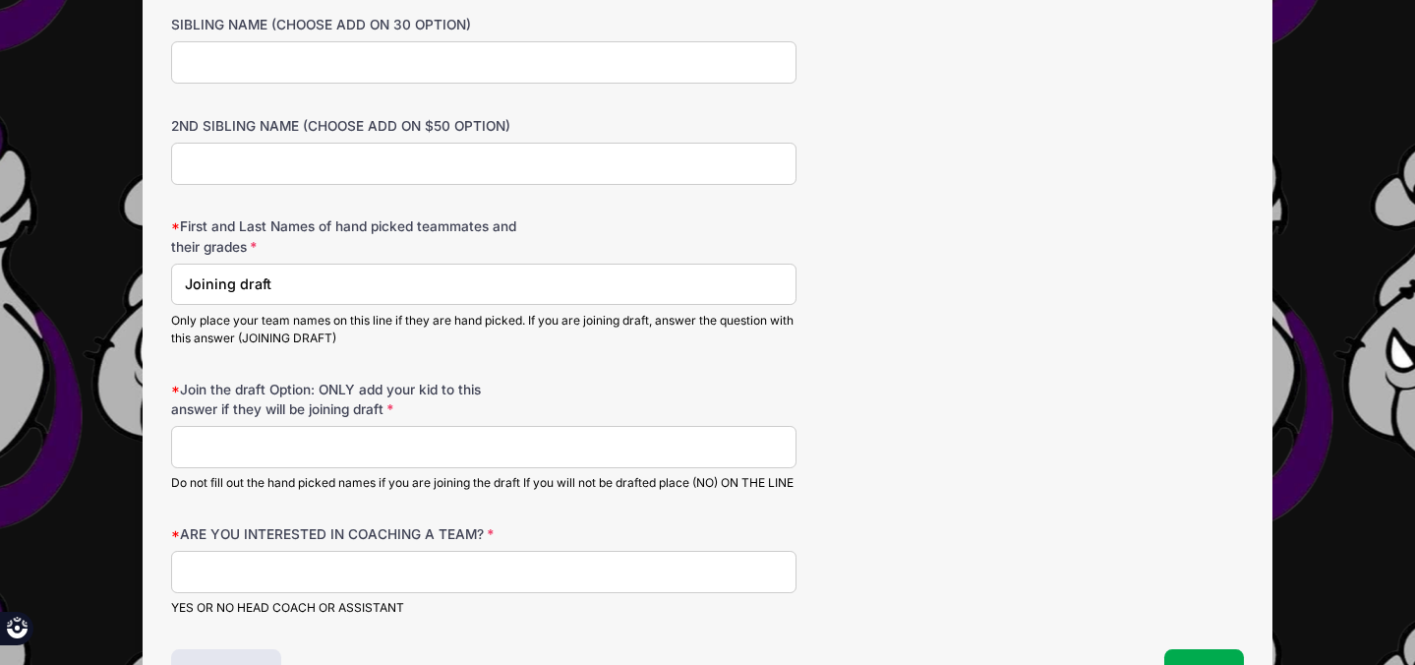
scroll to position [1165, 0]
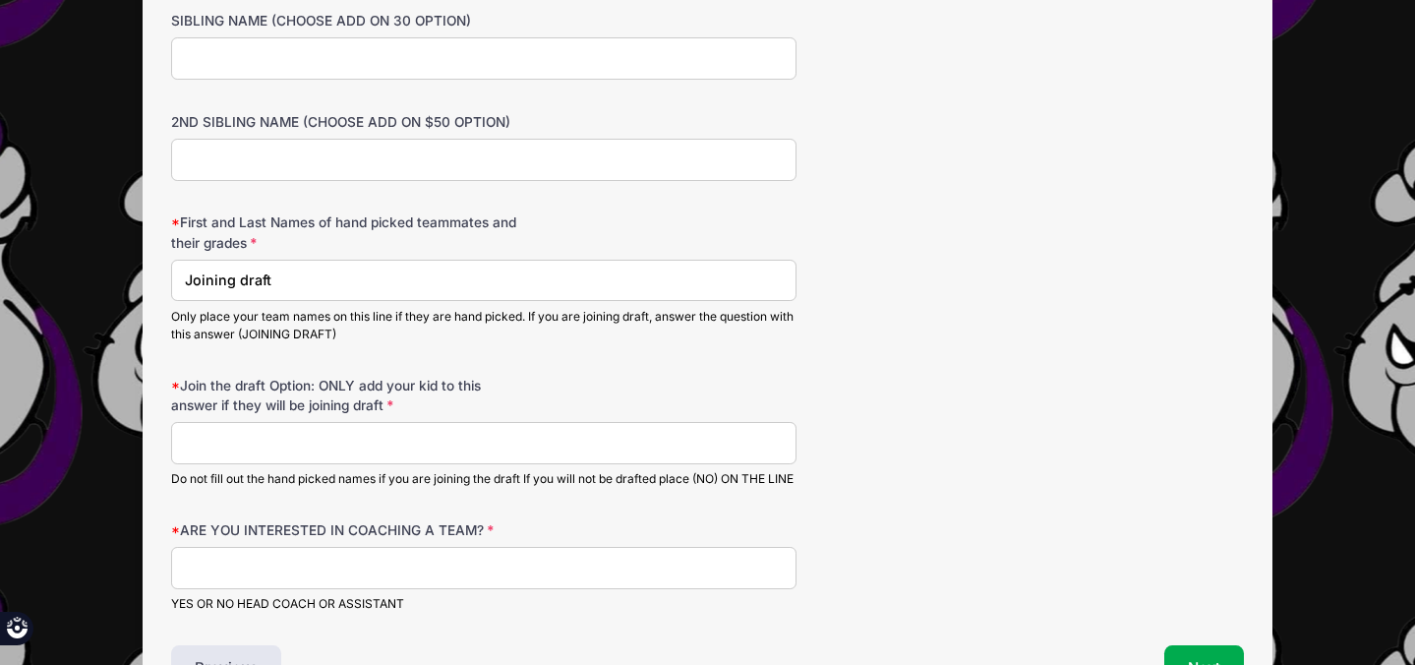
type input "Joining draft"
click at [416, 436] on input "Join the draft Option: ONLY add your kid to this answer if they will be joining…" at bounding box center [484, 443] width 626 height 42
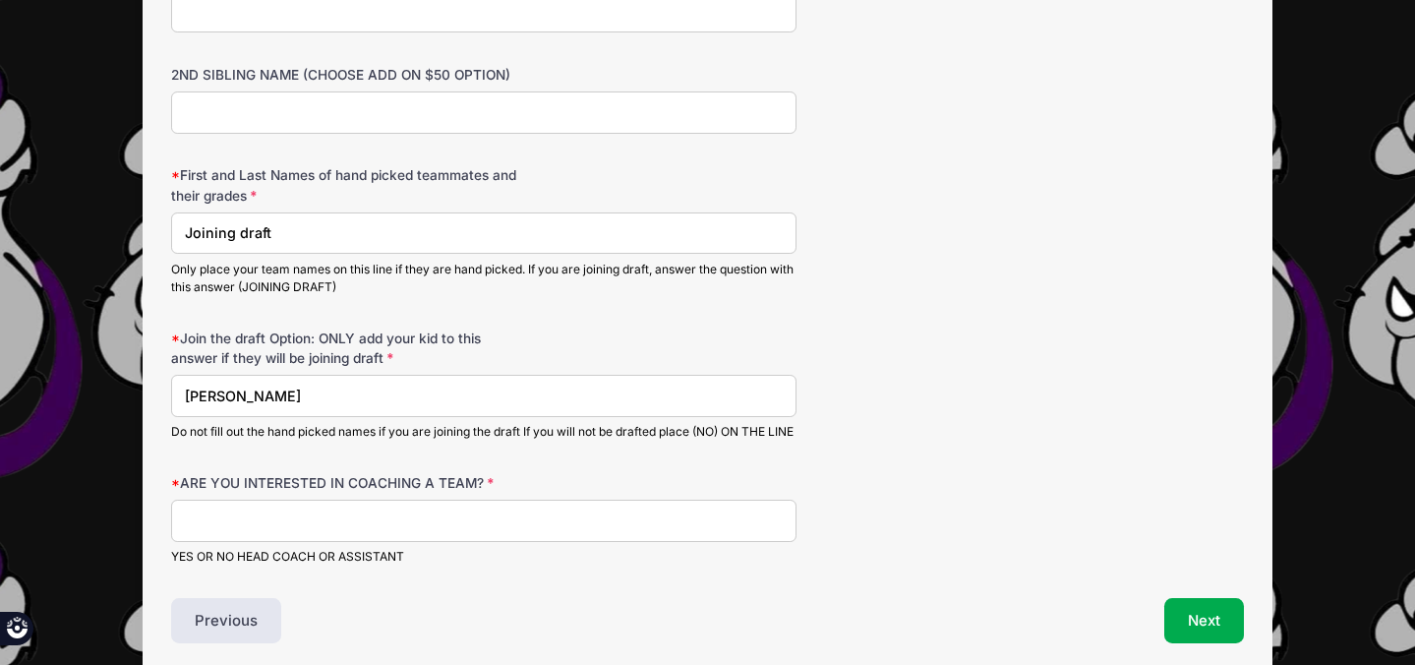
scroll to position [1224, 0]
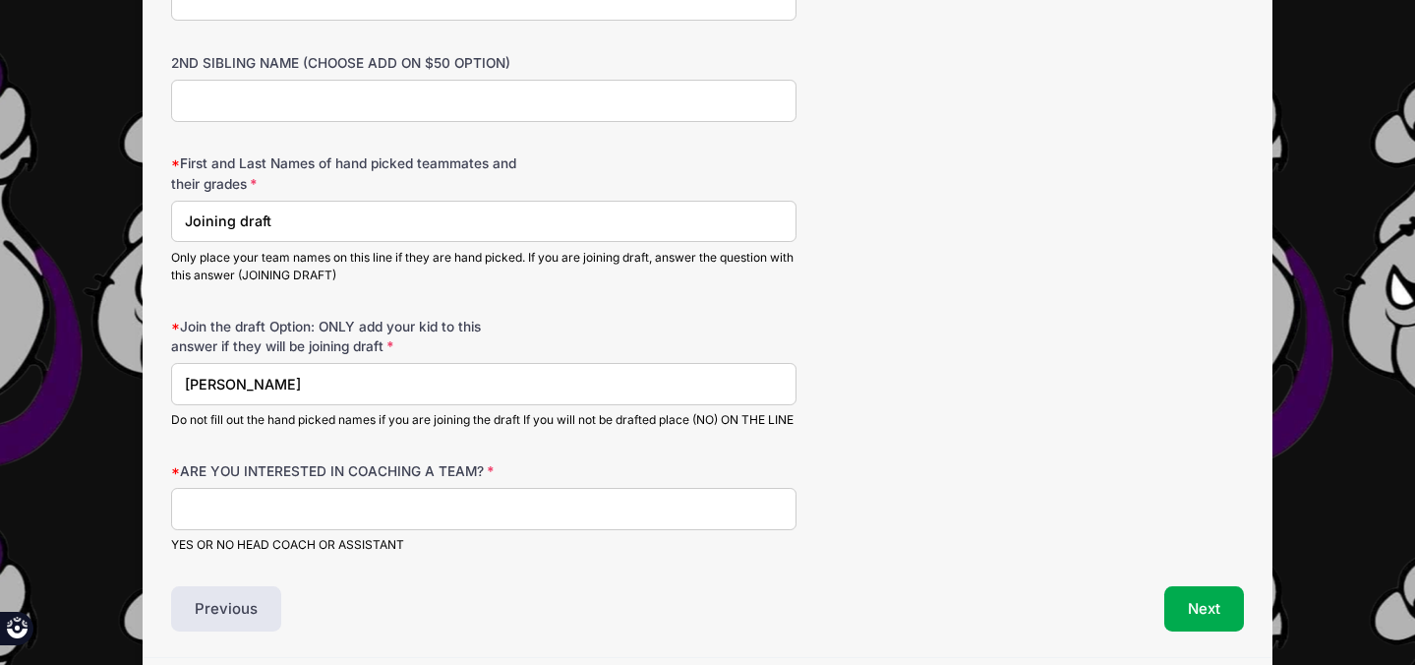
type input "[PERSON_NAME]"
click at [524, 522] on input "ARE YOU INTERESTED IN COACHING A TEAM?" at bounding box center [484, 509] width 626 height 42
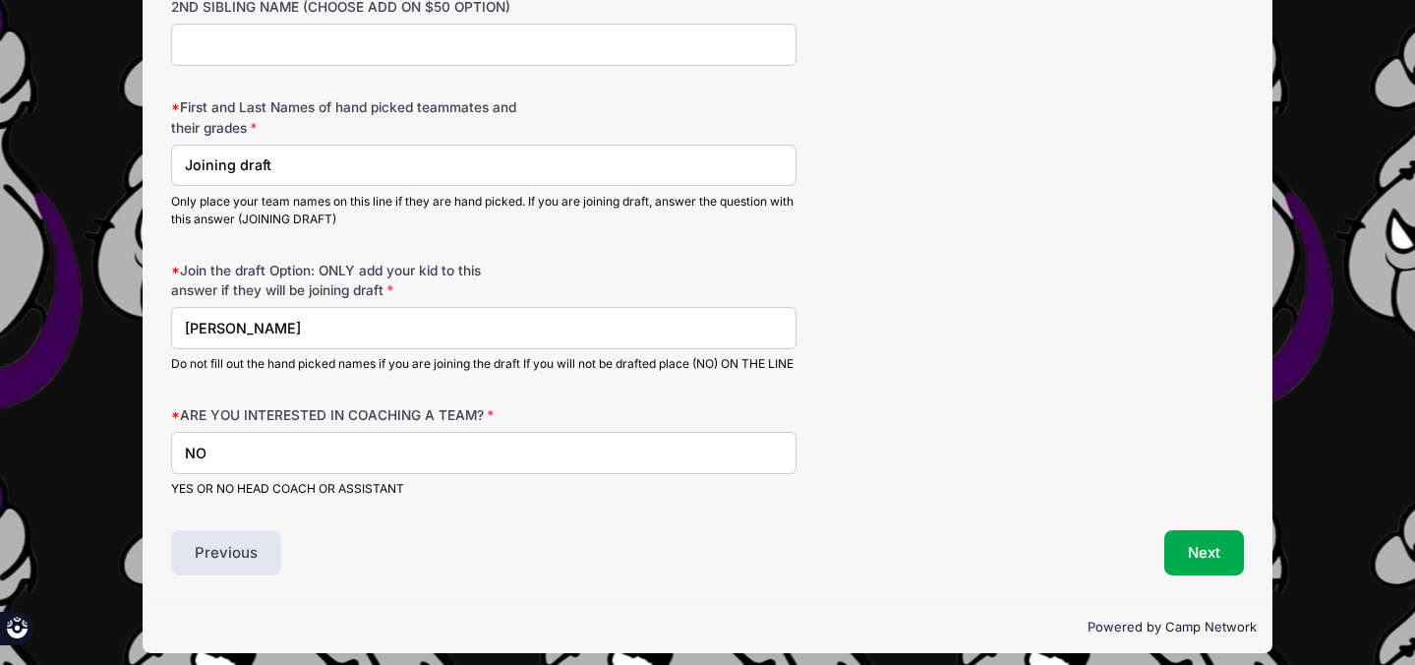
scroll to position [1310, 0]
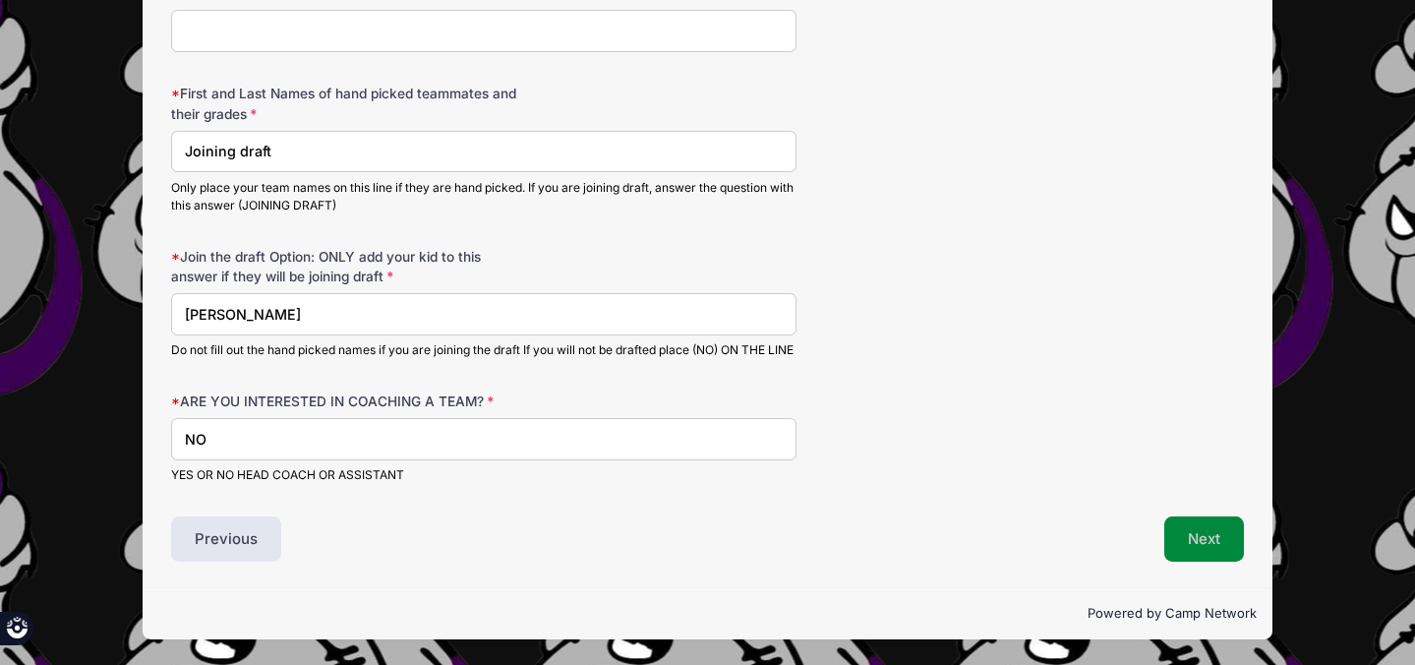
type input "NO"
click at [1202, 542] on button "Next" at bounding box center [1205, 538] width 80 height 45
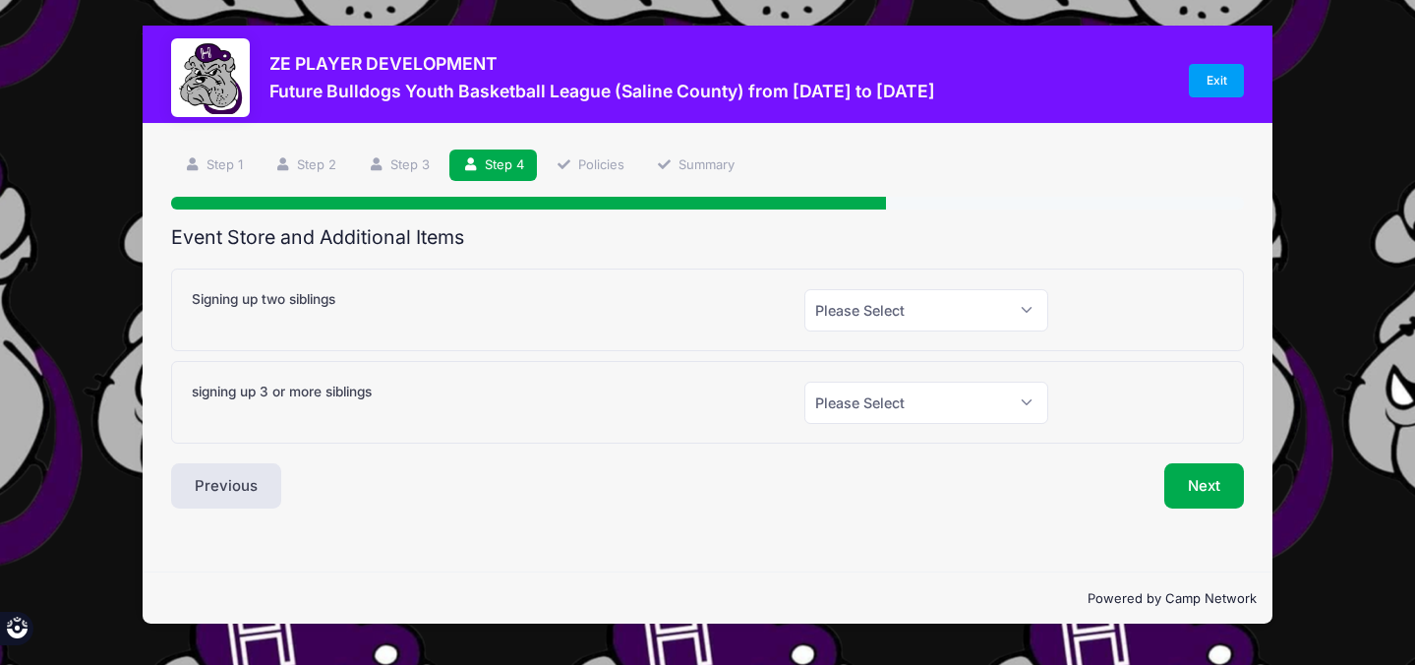
scroll to position [0, 0]
click at [930, 308] on select "Please Select Yes (+$30.00) No" at bounding box center [927, 310] width 244 height 42
select select "0"
click at [900, 410] on select "Please Select Yes (+$50.00) No" at bounding box center [927, 403] width 244 height 42
select select "0"
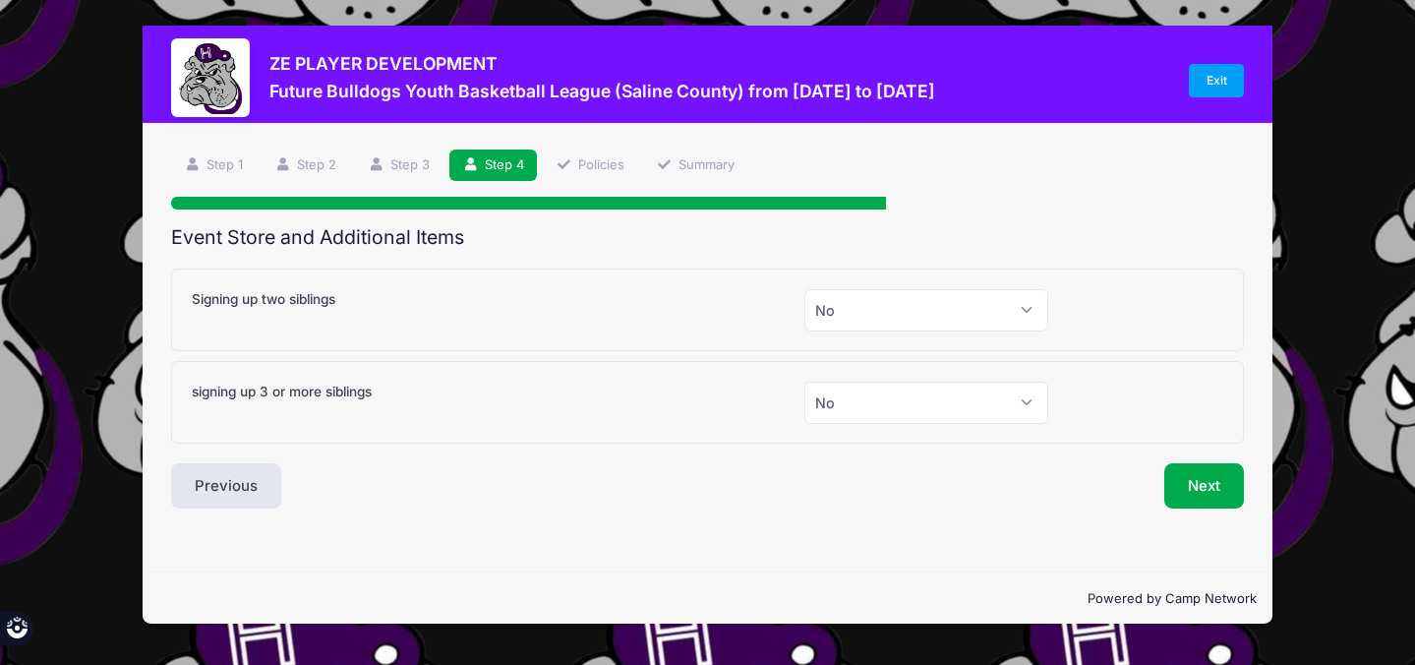
click at [902, 543] on div "Step 4 /7 Step 1 Step 2 Step 3 Step 4 Policies Summary Participant Information …" at bounding box center [708, 348] width 1130 height 449
click at [1214, 491] on button "Next" at bounding box center [1205, 485] width 80 height 45
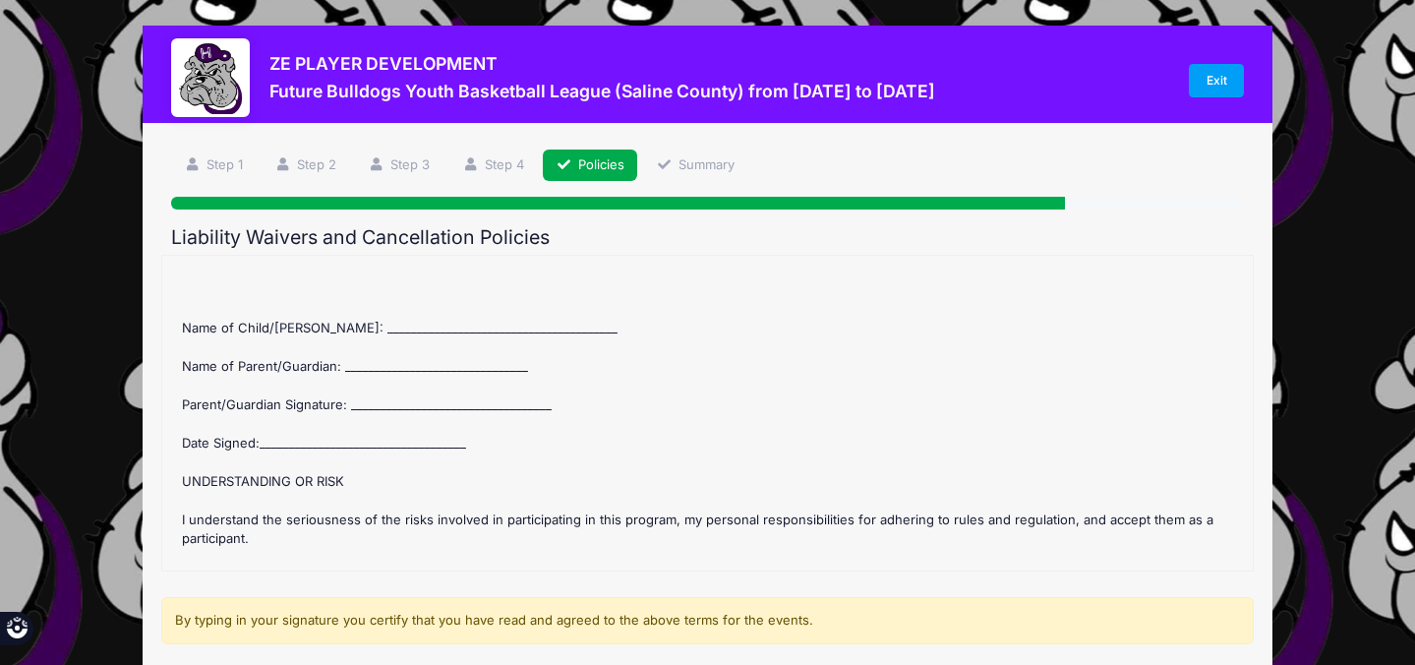
scroll to position [544, 0]
click at [413, 309] on div "Future Bulldogs Youth Basketball League (Saline County) Refund Policy : Once th…" at bounding box center [707, 413] width 1070 height 295
click at [384, 313] on div "Future Bulldogs Youth Basketball League (Saline County) Refund Policy : Once th…" at bounding box center [707, 413] width 1070 height 295
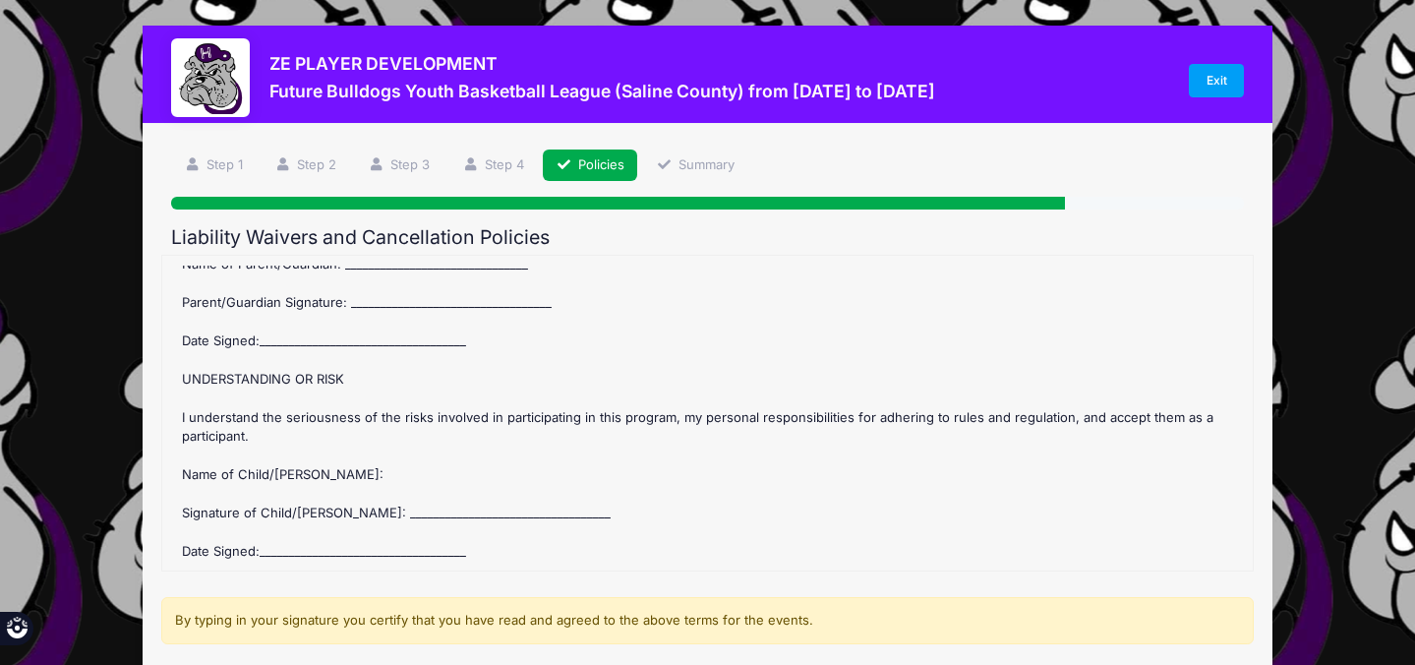
click at [374, 511] on div "Future Bulldogs Youth Basketball League (Saline County) Refund Policy : Once th…" at bounding box center [707, 413] width 1070 height 295
click at [544, 626] on div "By typing in your signature you certify that you have read and agreed to the ab…" at bounding box center [707, 620] width 1092 height 47
click at [838, 607] on div "By typing in your signature you certify that you have read and agreed to the ab…" at bounding box center [707, 620] width 1092 height 47
click at [685, 617] on div "By typing in your signature you certify that you have read and agreed to the ab…" at bounding box center [707, 620] width 1092 height 47
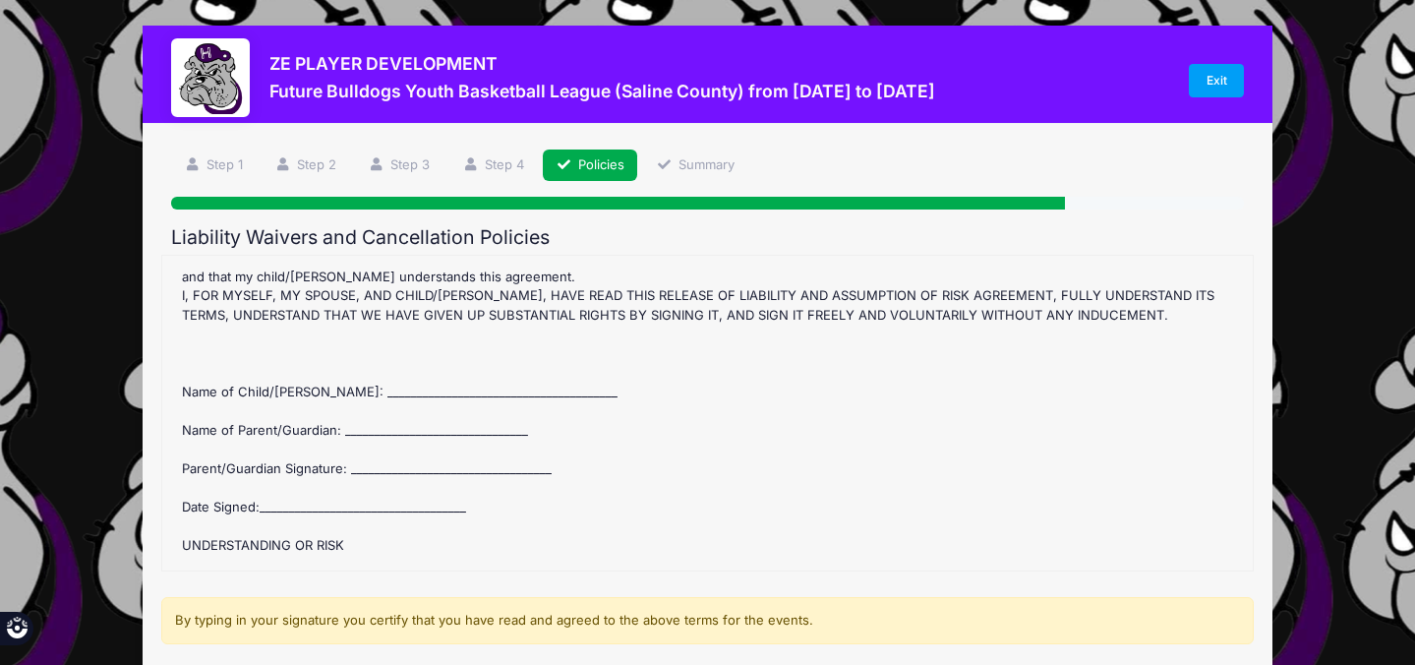
scroll to position [451, 0]
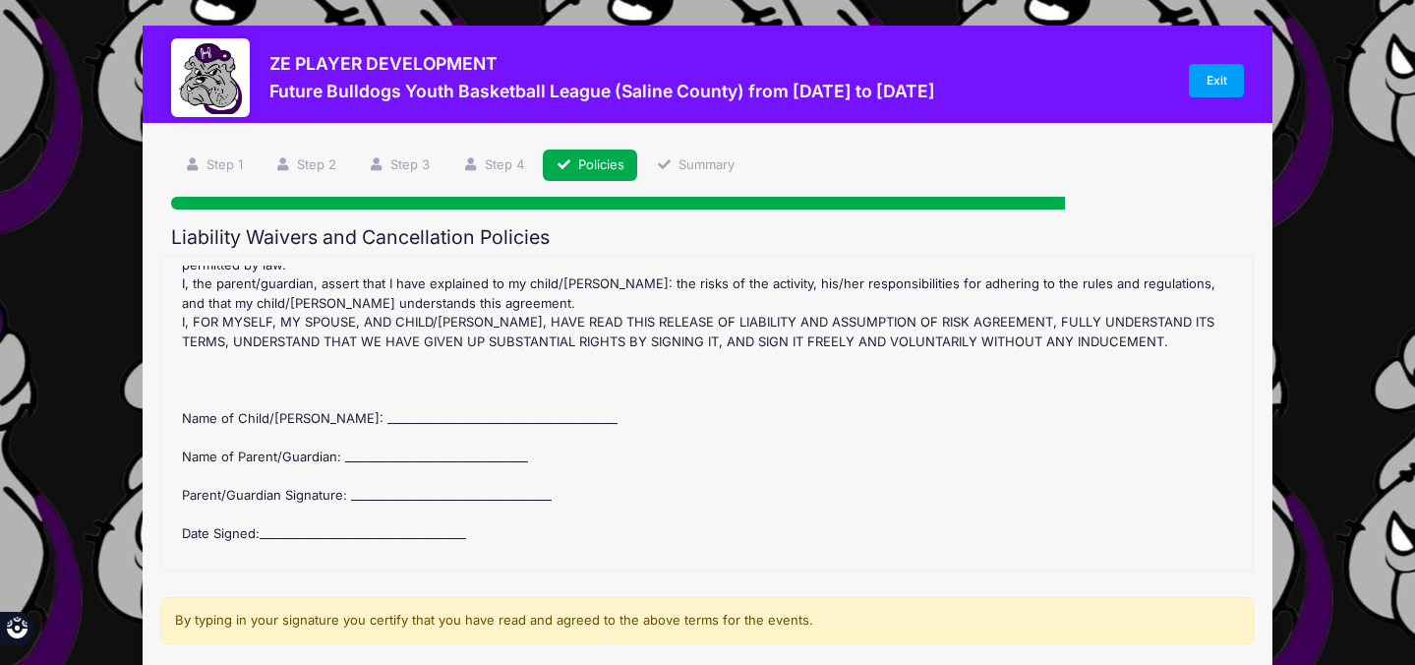
click at [441, 398] on div "Future Bulldogs Youth Basketball League (Saline County) Refund Policy : Once th…" at bounding box center [707, 413] width 1070 height 295
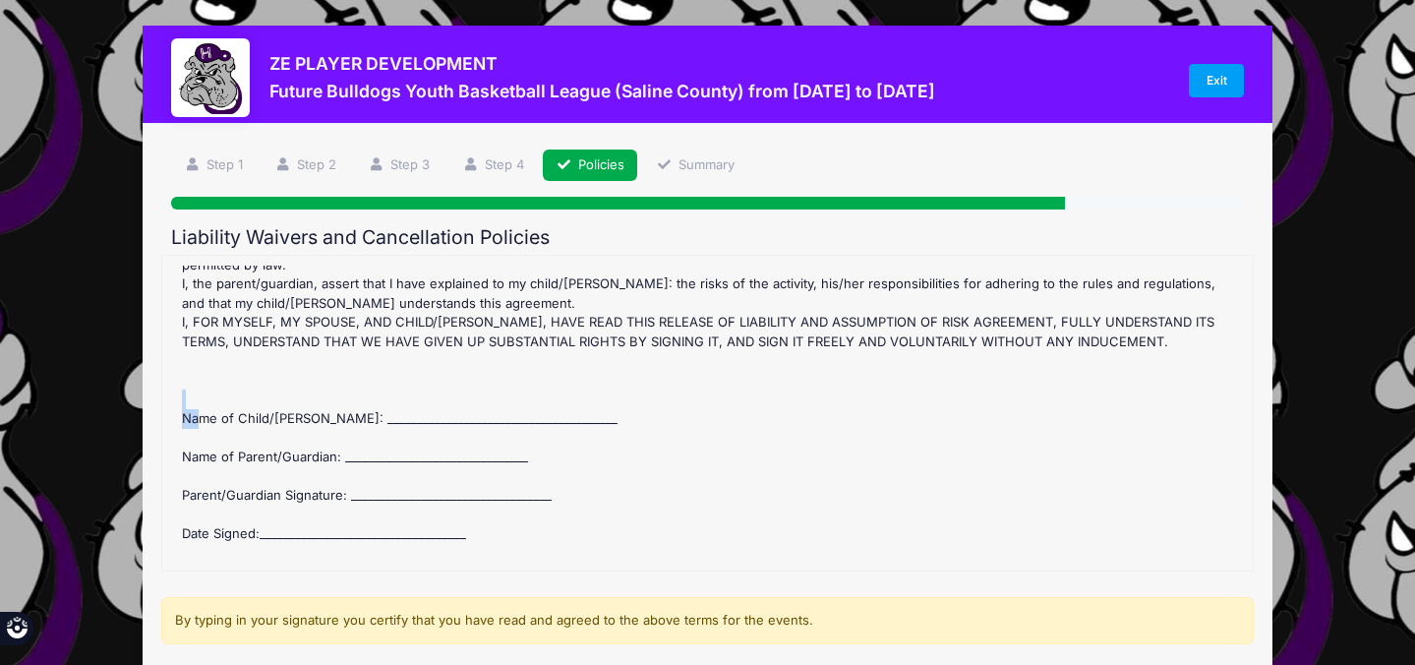
click at [441, 398] on div "Future Bulldogs Youth Basketball League (Saline County) Refund Policy : Once th…" at bounding box center [707, 413] width 1070 height 295
click at [697, 421] on div "Future Bulldogs Youth Basketball League (Saline County) Refund Policy : Once th…" at bounding box center [707, 413] width 1070 height 295
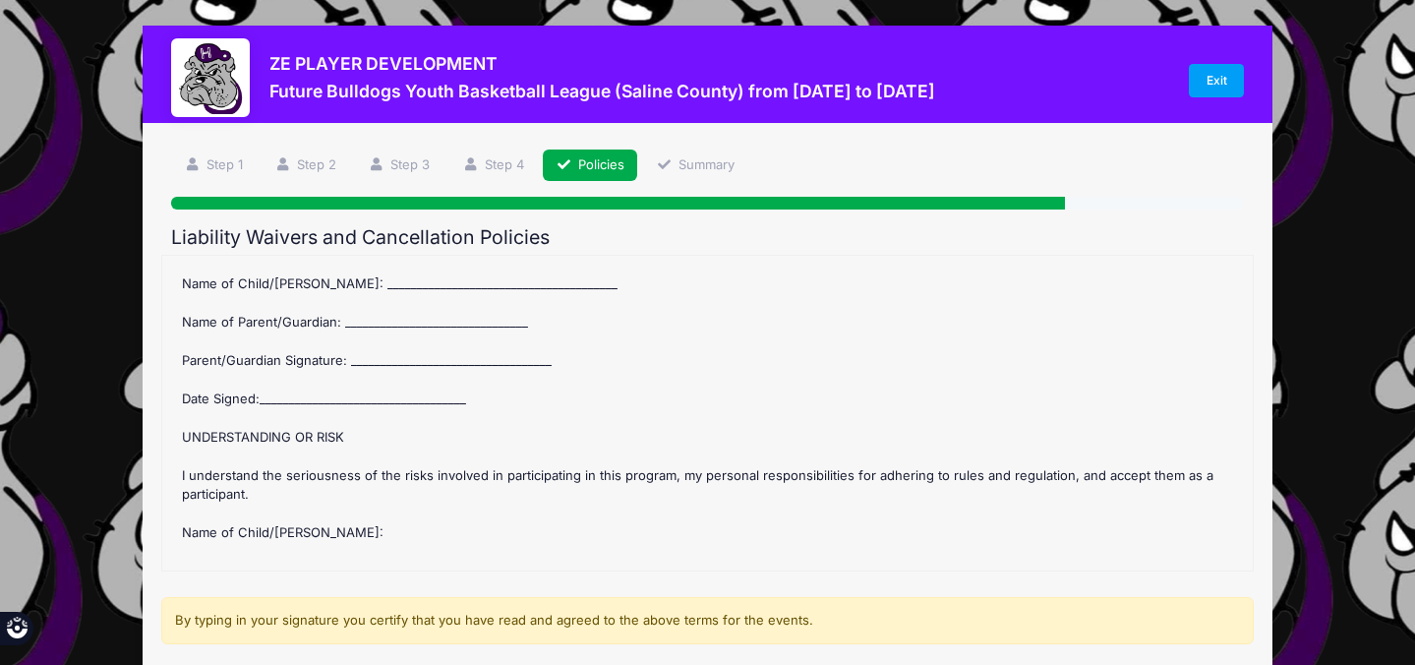
scroll to position [644, 0]
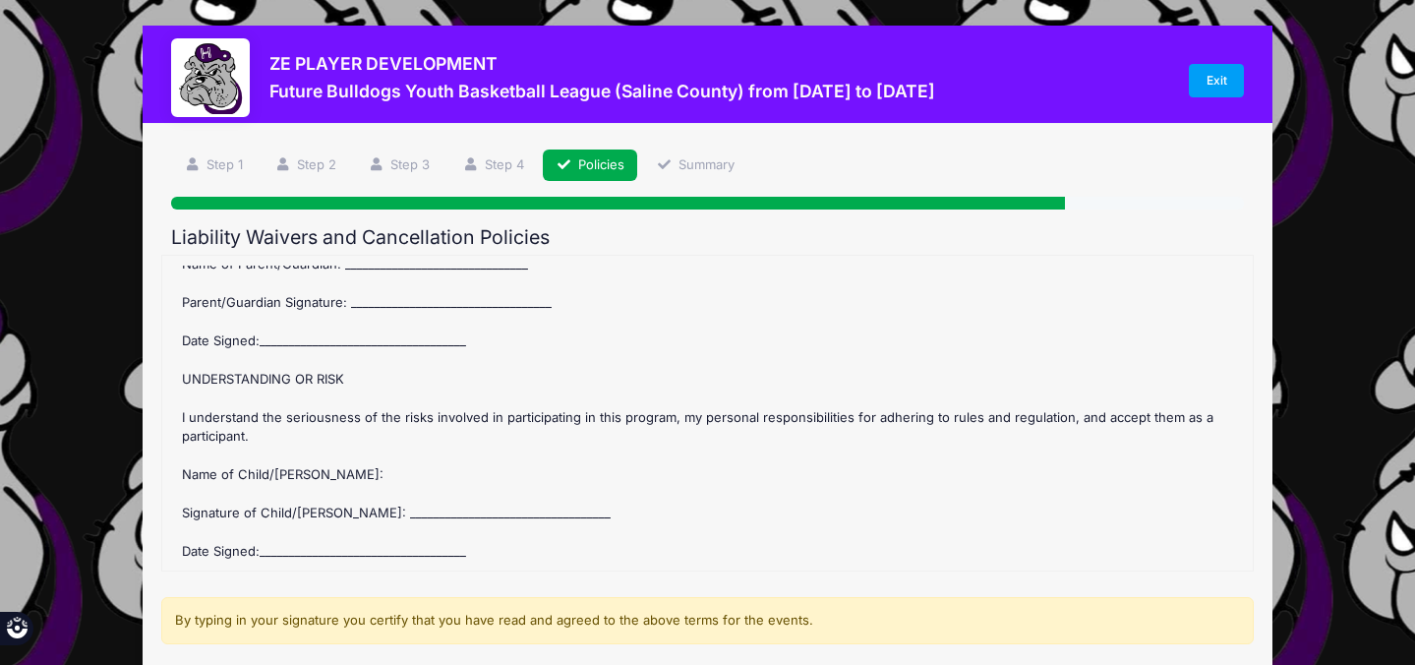
click at [407, 502] on div "Future Bulldogs Youth Basketball League (Saline County) Refund Policy : Once th…" at bounding box center [707, 413] width 1070 height 295
click at [394, 288] on div "Future Bulldogs Youth Basketball League (Saline County) Refund Policy : Once th…" at bounding box center [707, 413] width 1070 height 295
click at [391, 336] on div "Future Bulldogs Youth Basketball League (Saline County) Refund Policy : Once th…" at bounding box center [707, 413] width 1070 height 295
click at [408, 304] on div "Future Bulldogs Youth Basketball League (Saline County) Refund Policy : Once th…" at bounding box center [707, 413] width 1070 height 295
click at [409, 304] on div "Future Bulldogs Youth Basketball League (Saline County) Refund Policy : Once th…" at bounding box center [707, 413] width 1070 height 295
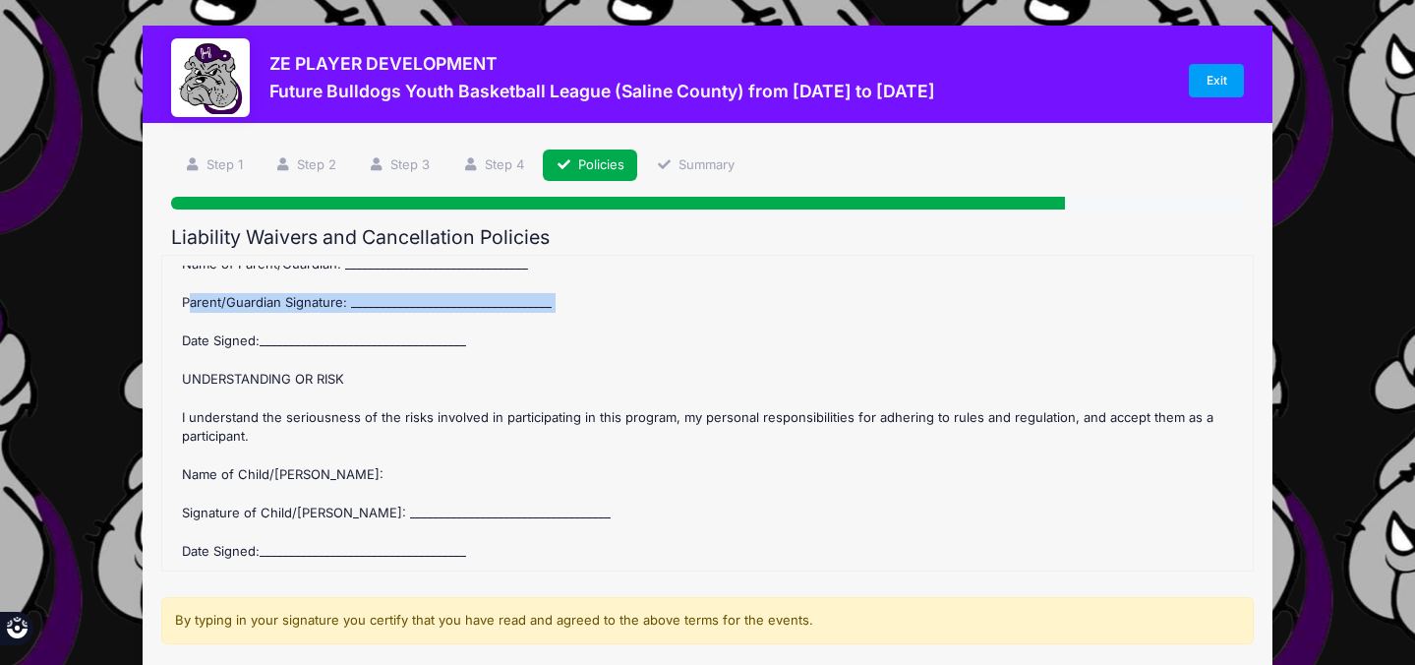
click at [409, 304] on div "Future Bulldogs Youth Basketball League (Saline County) Refund Policy : Once th…" at bounding box center [707, 413] width 1070 height 295
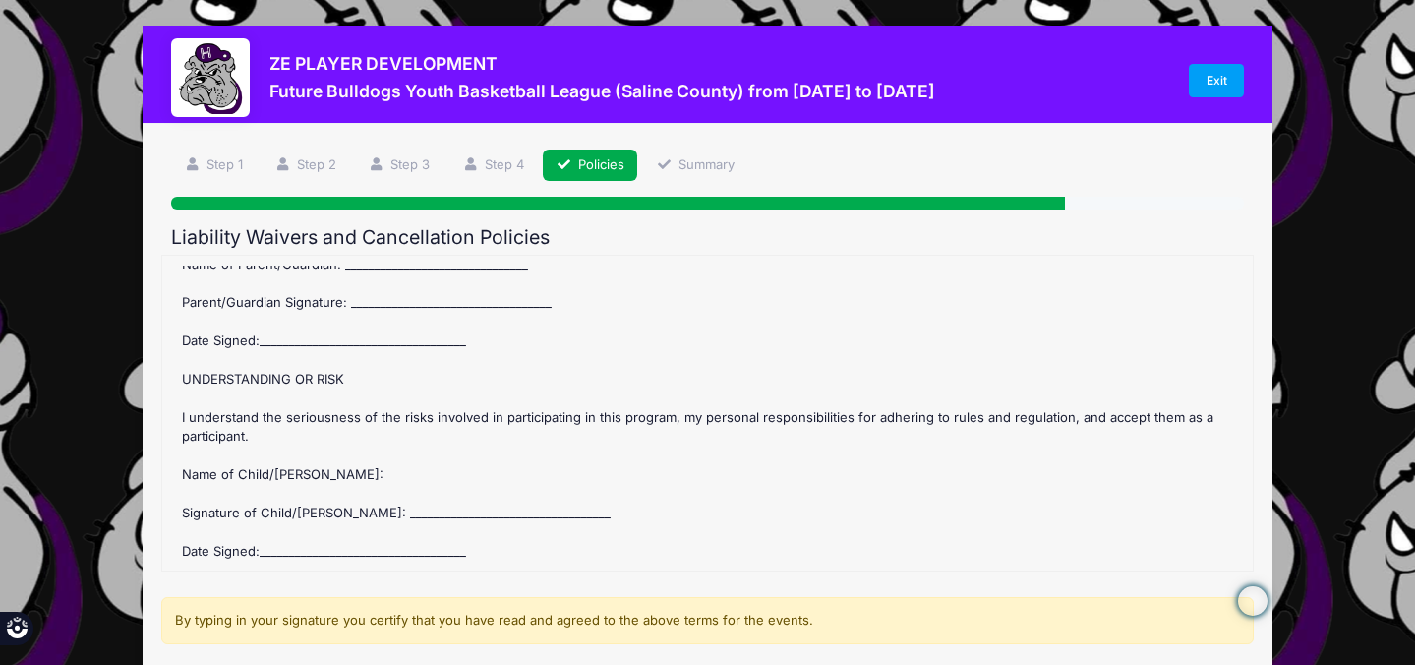
click at [567, 357] on div "Future Bulldogs Youth Basketball League (Saline County) Refund Policy : Once th…" at bounding box center [707, 413] width 1070 height 295
click at [711, 168] on link "Summary" at bounding box center [695, 166] width 104 height 32
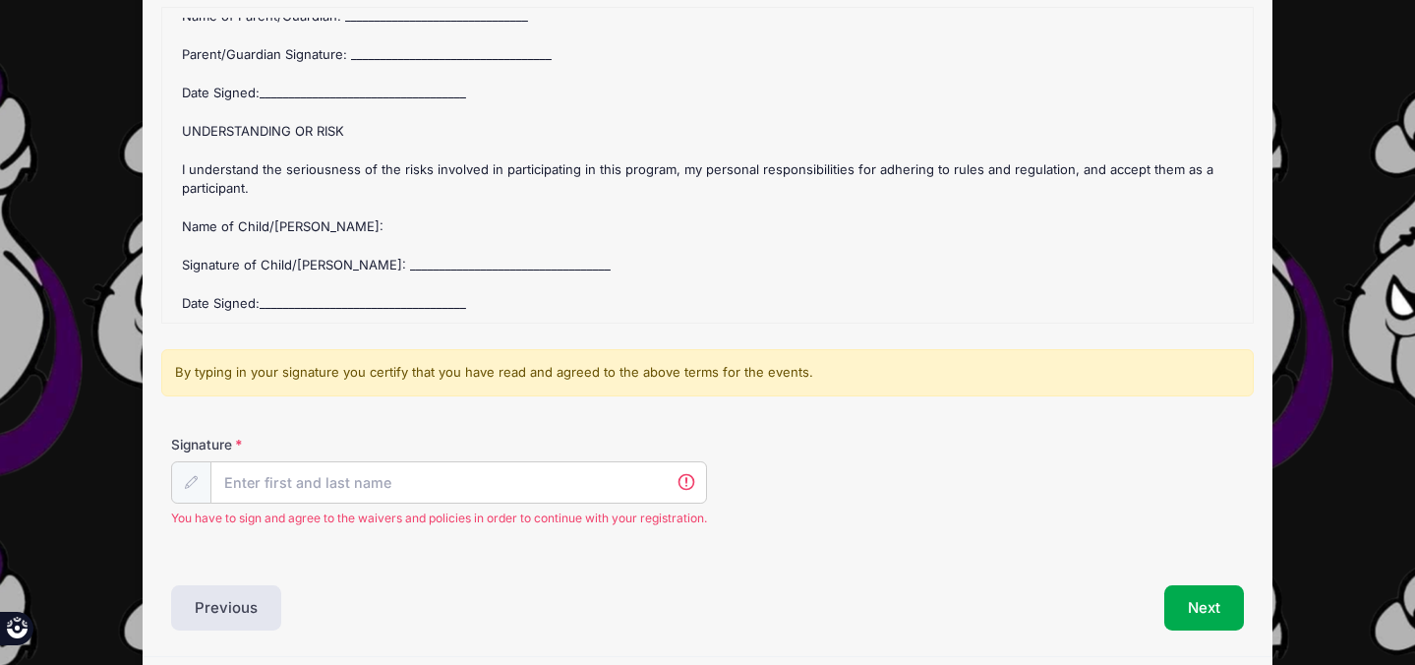
scroll to position [333, 0]
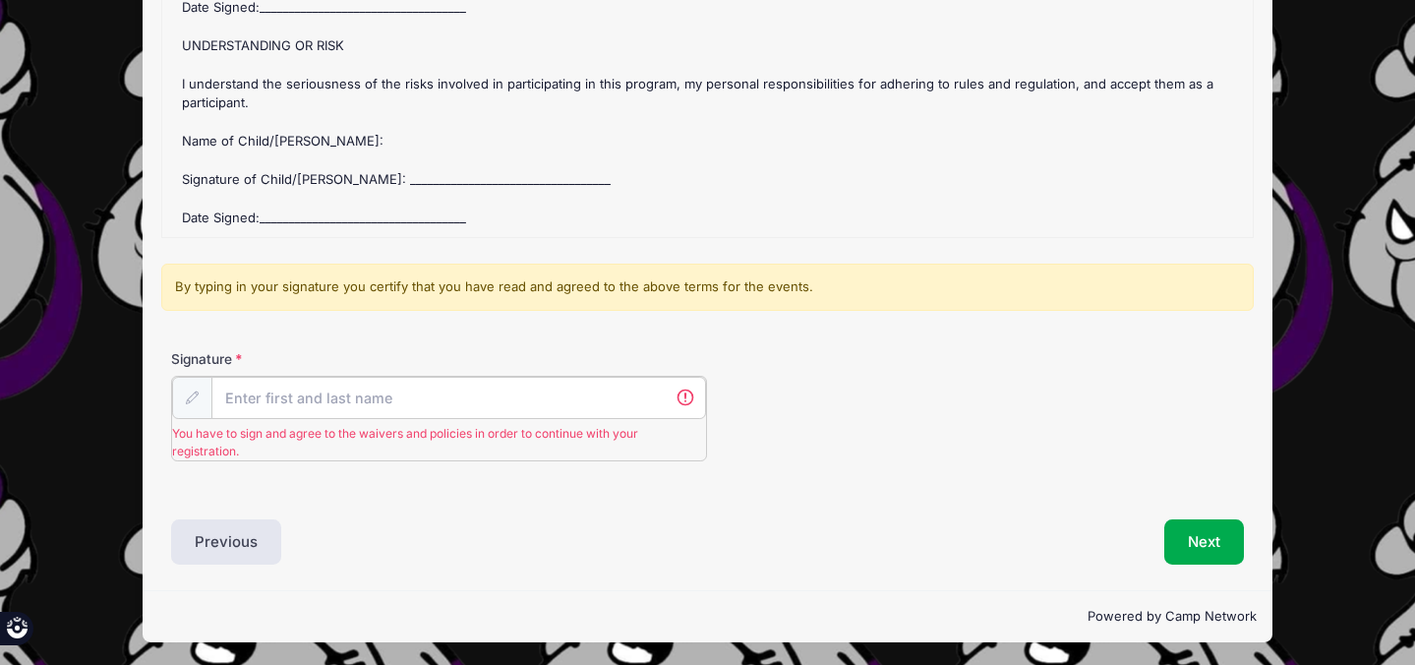
click at [287, 395] on input "Signature" at bounding box center [458, 398] width 495 height 42
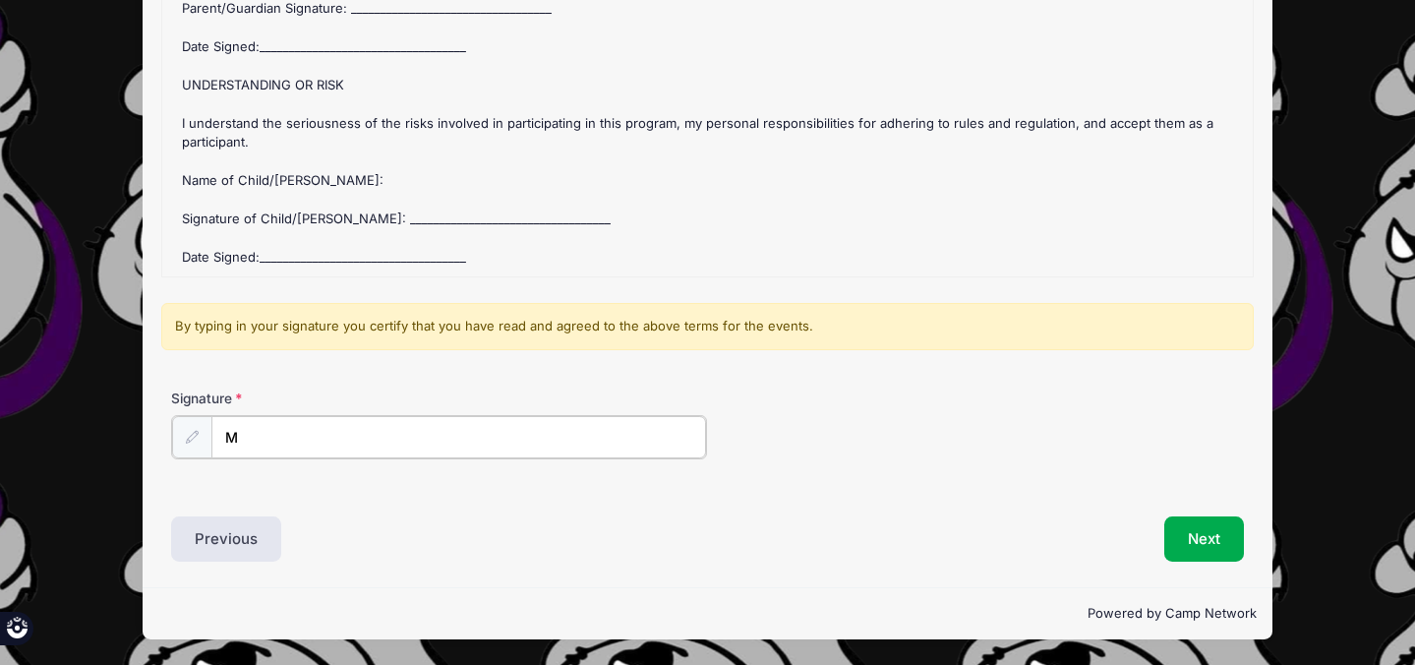
scroll to position [293, 0]
type input "[PERSON_NAME]"
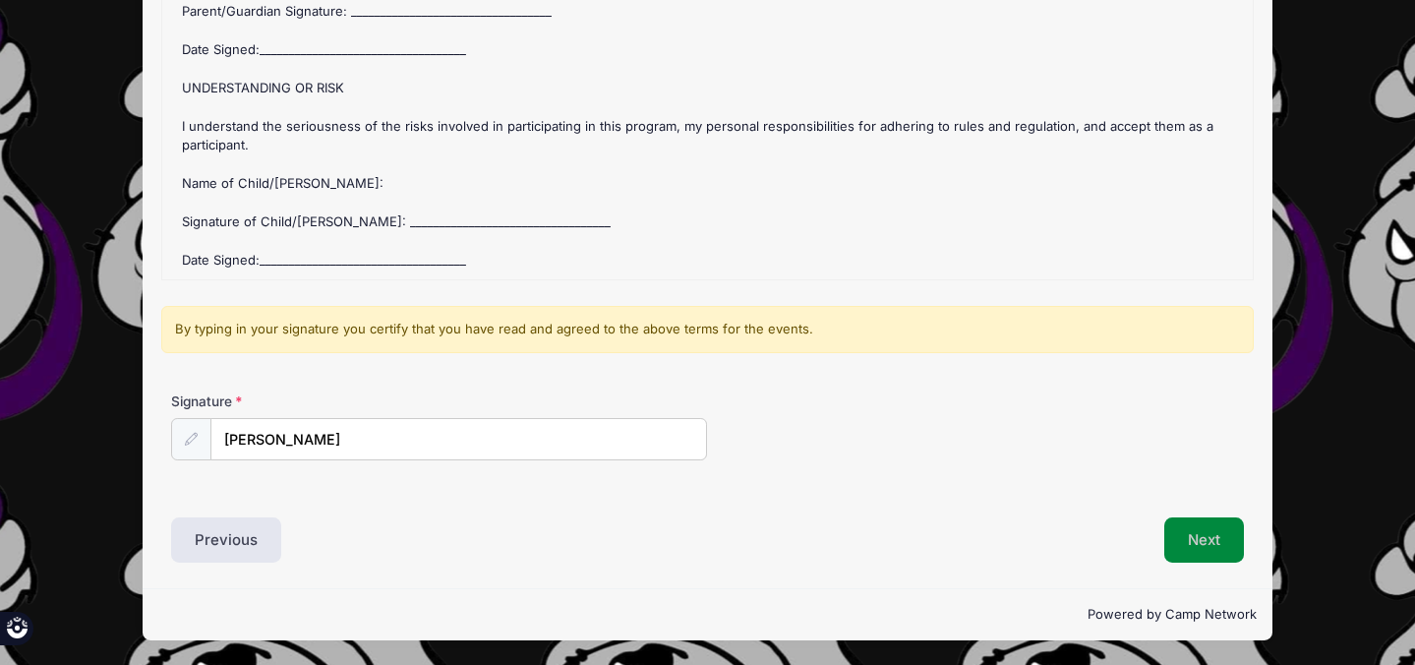
click at [1200, 554] on button "Next" at bounding box center [1205, 539] width 80 height 45
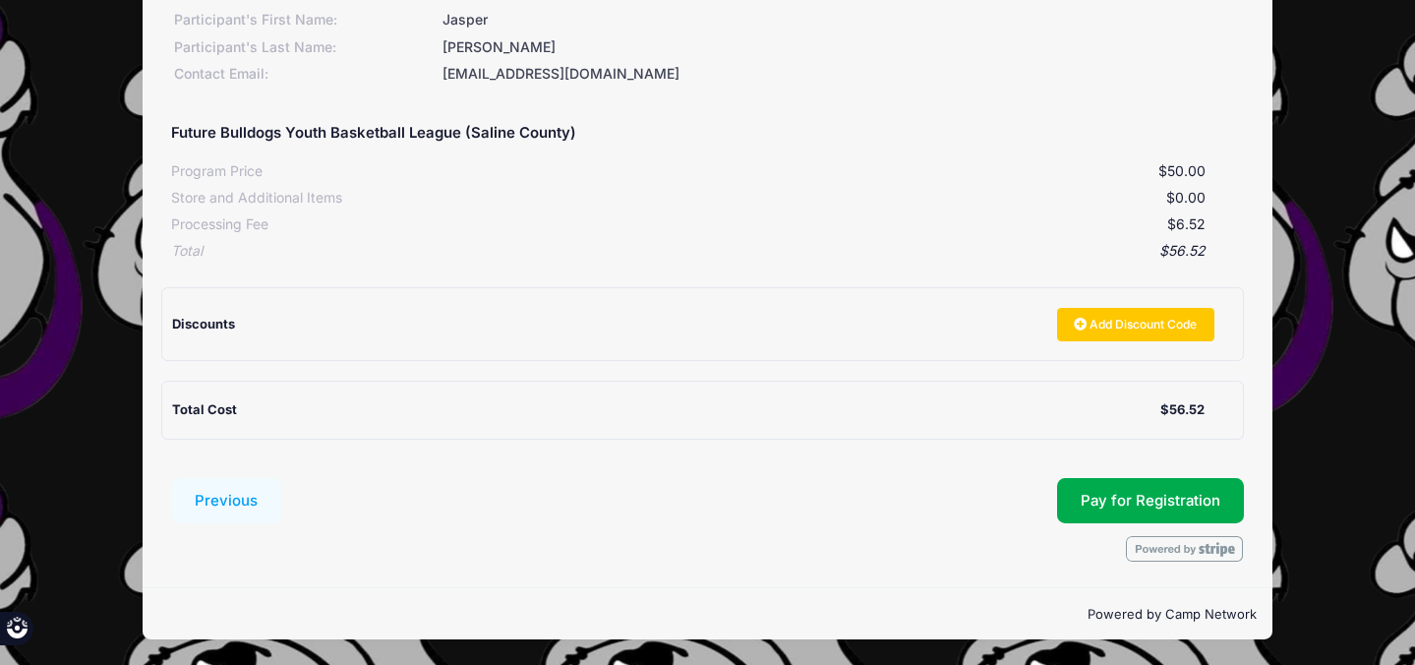
scroll to position [292, 0]
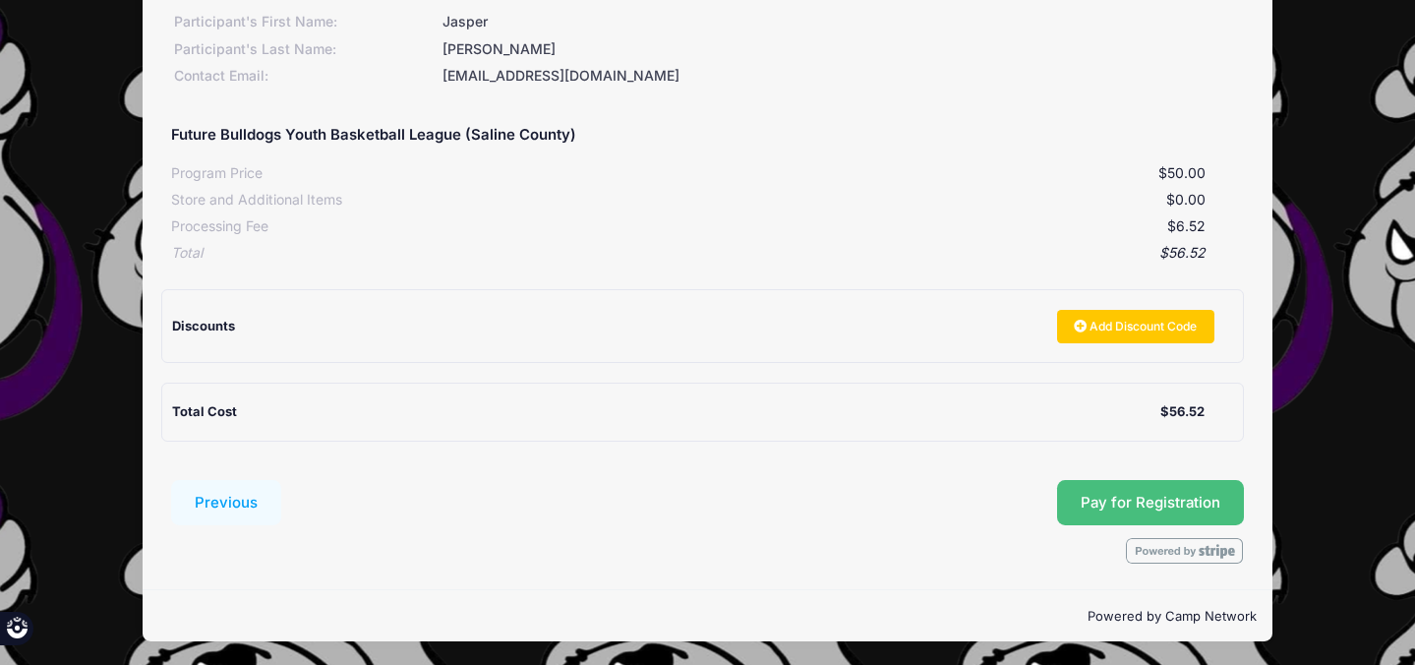
click at [1153, 500] on button "Pay for Registration" at bounding box center [1150, 502] width 187 height 45
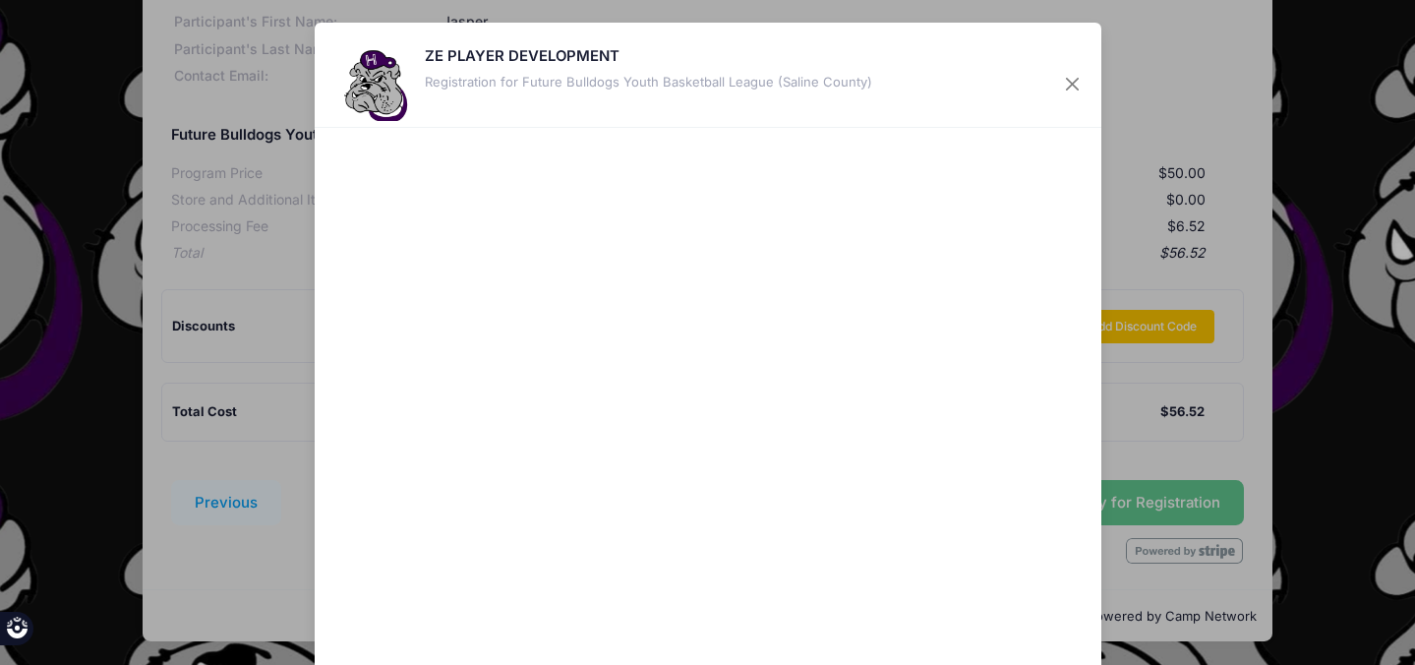
scroll to position [129, 0]
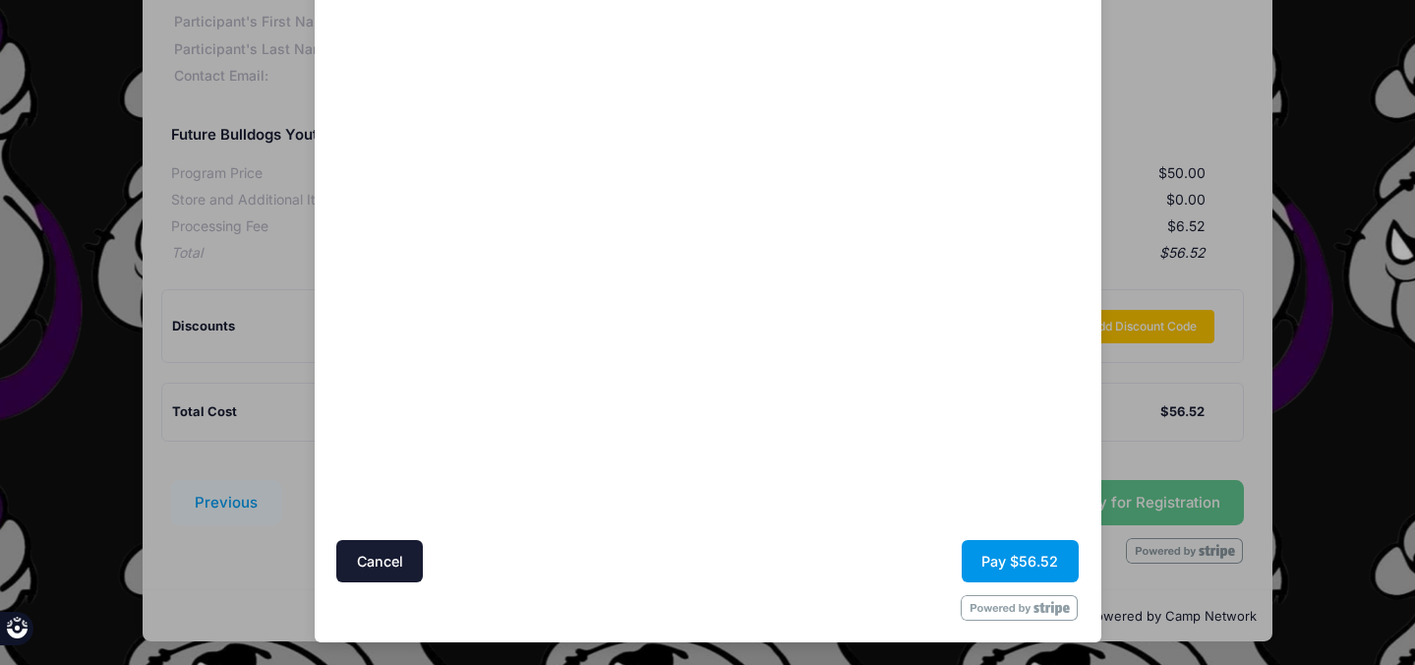
click at [1045, 566] on button "Pay $56.52" at bounding box center [1020, 561] width 117 height 42
